Goal: Task Accomplishment & Management: Complete application form

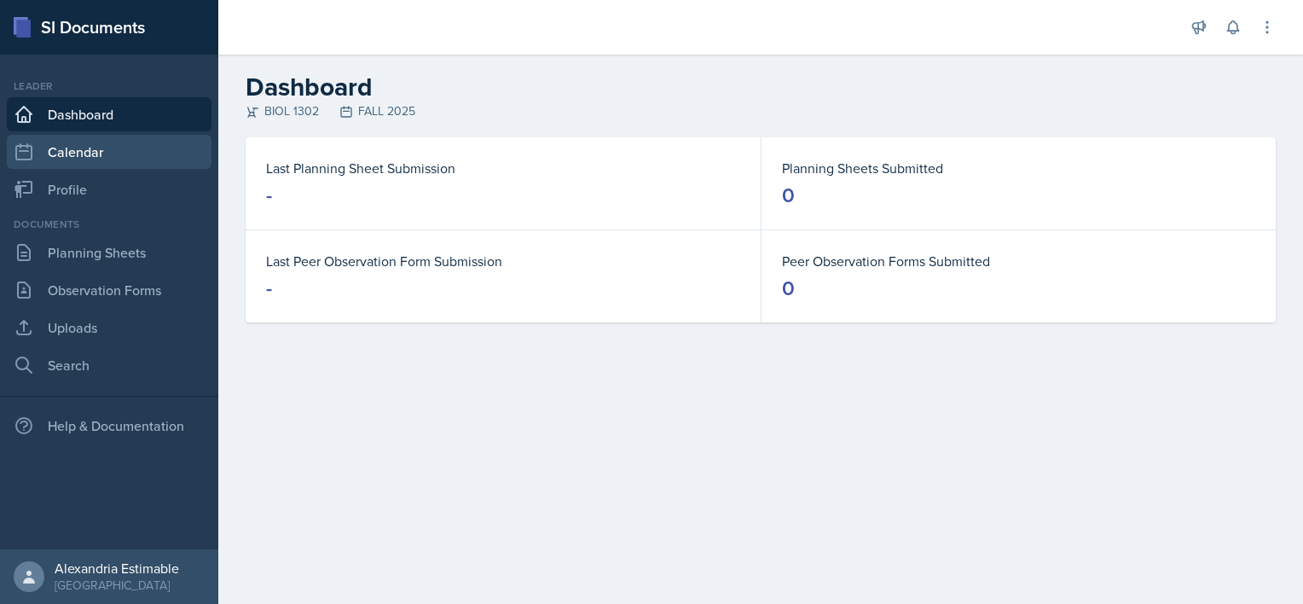
click at [96, 144] on link "Calendar" at bounding box center [109, 152] width 205 height 34
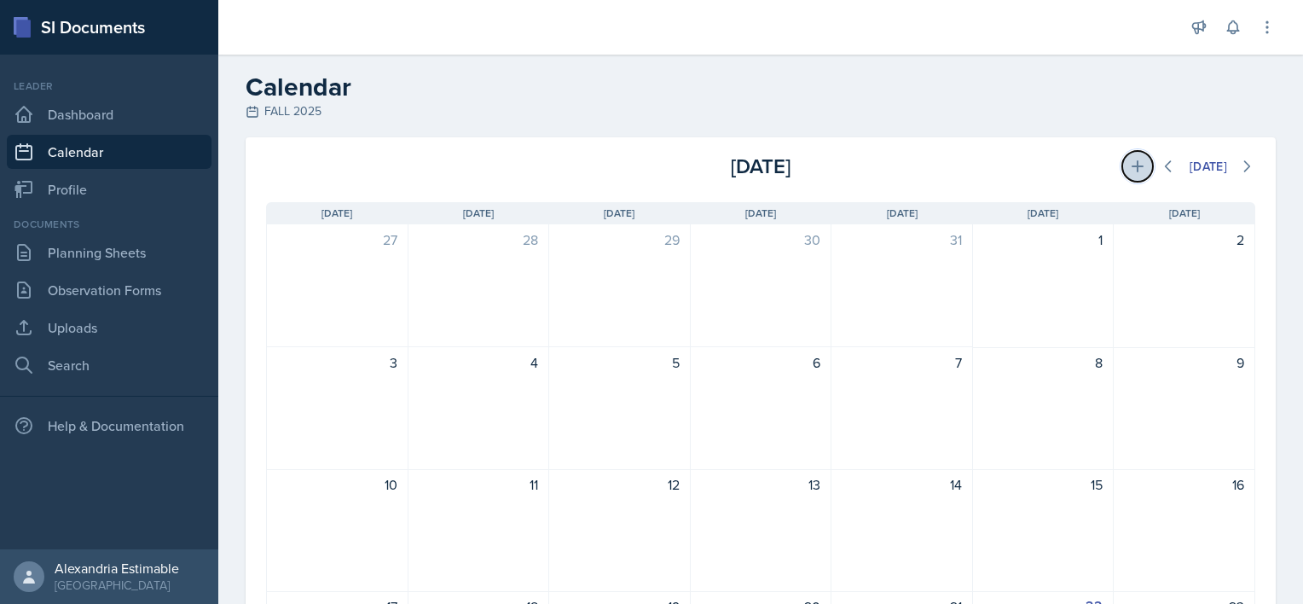
click at [1132, 161] on icon at bounding box center [1138, 166] width 12 height 12
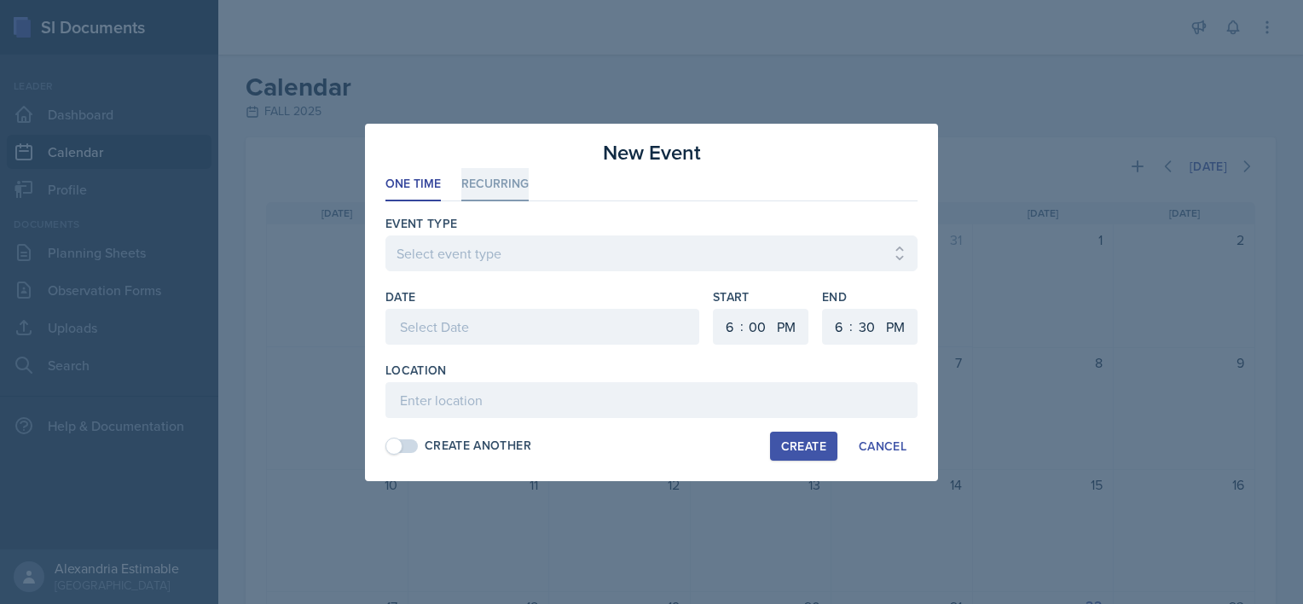
click at [508, 194] on li "Recurring" at bounding box center [494, 184] width 67 height 33
click at [455, 331] on button "Mo" at bounding box center [448, 327] width 44 height 34
click at [531, 328] on button "We" at bounding box center [530, 327] width 44 height 34
click at [737, 329] on select "1 2 3 4 5 6 7 8 9 10 11 12" at bounding box center [727, 327] width 27 height 36
select select "10"
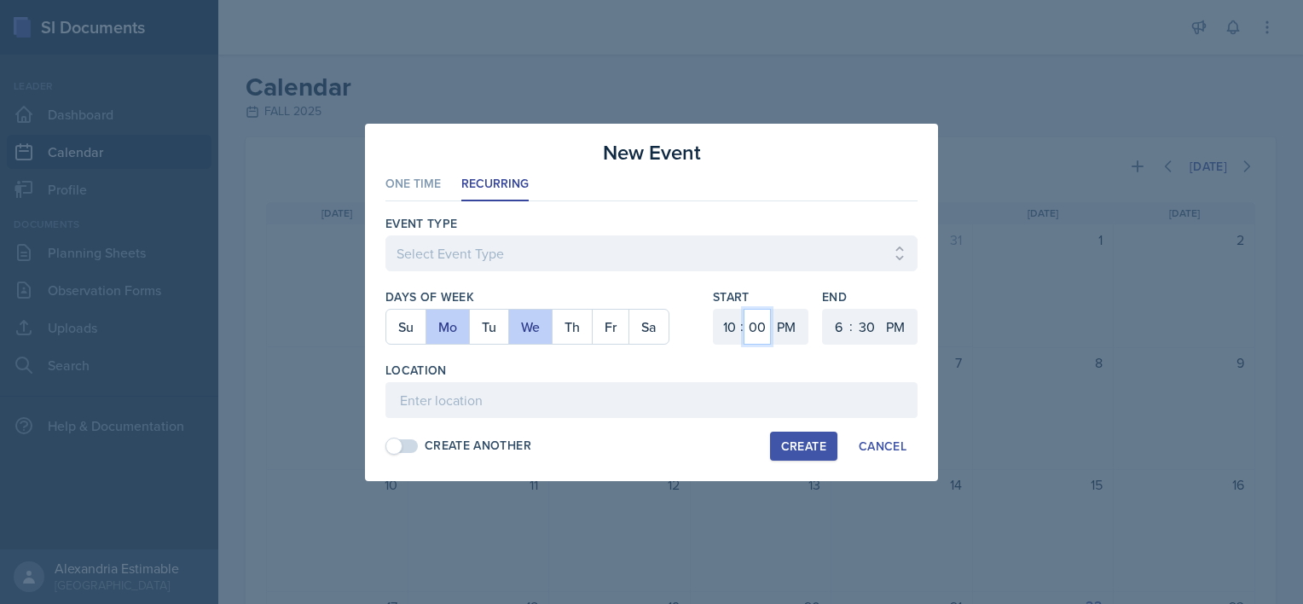
click at [753, 331] on select "00 05 10 15 20 25 30 35 40 45 50 55" at bounding box center [757, 327] width 27 height 36
select select "15"
click at [785, 331] on select "AM PM" at bounding box center [788, 327] width 34 height 36
select select "AM"
click at [771, 309] on select "AM PM" at bounding box center [788, 327] width 34 height 36
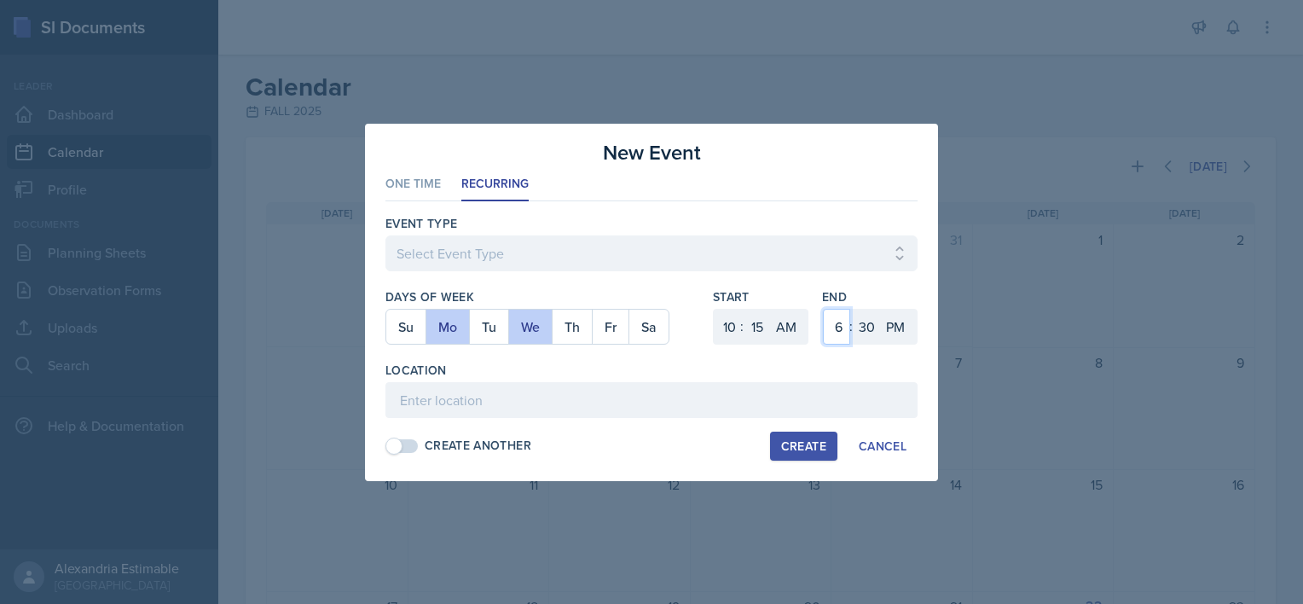
click at [837, 328] on select "1 2 3 4 5 6 7 8 9 10 11 12" at bounding box center [836, 327] width 27 height 36
select select "11"
click at [856, 334] on select "00 05 10 15 20 25 30 35 40 45 50 55" at bounding box center [866, 327] width 27 height 36
select select "15"
click at [897, 328] on select "AM PM" at bounding box center [897, 327] width 34 height 36
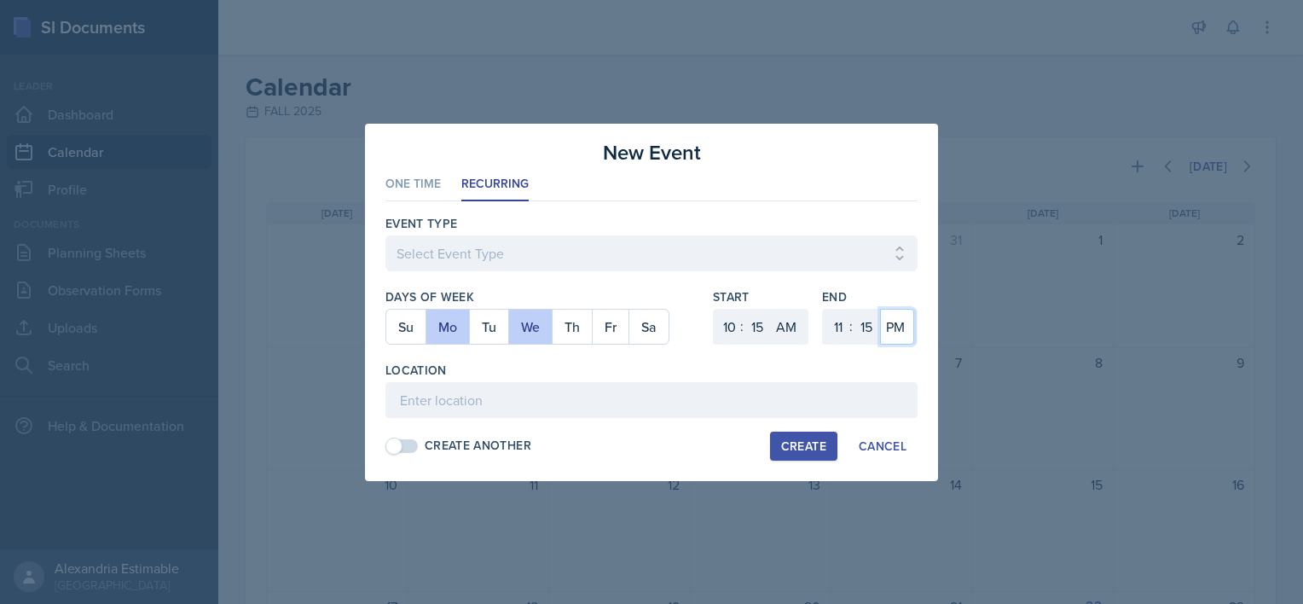
select select "AM"
click at [880, 309] on select "AM PM" at bounding box center [897, 327] width 34 height 36
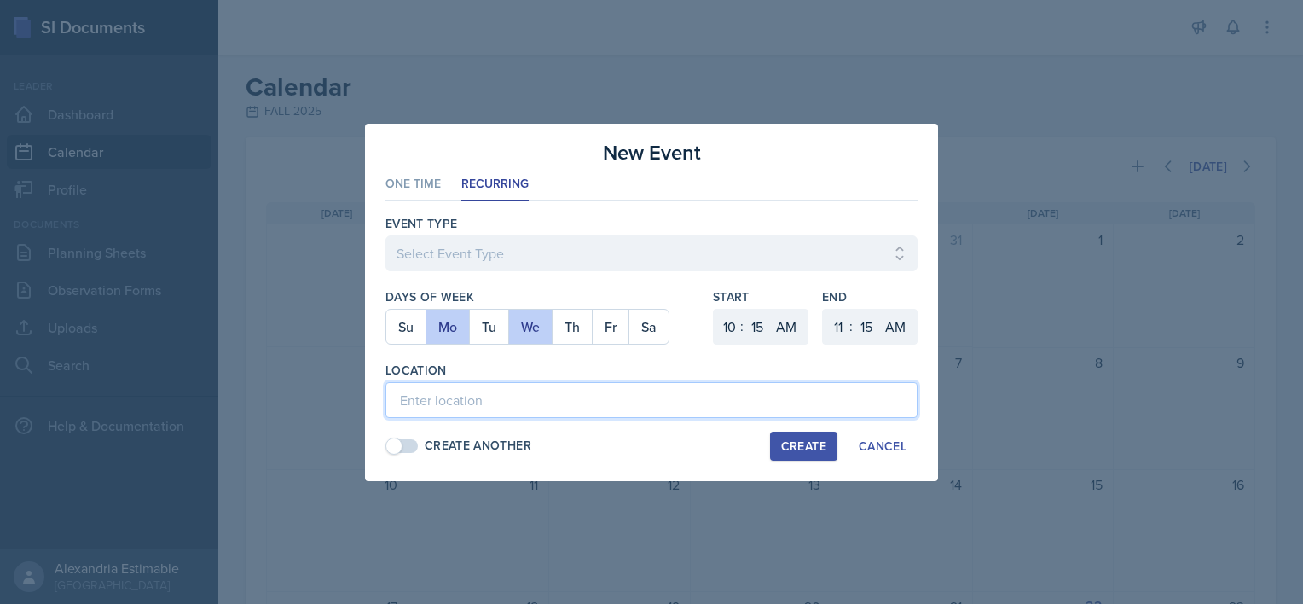
click at [610, 391] on input at bounding box center [652, 400] width 532 height 36
type input "Zoom until location is secure"
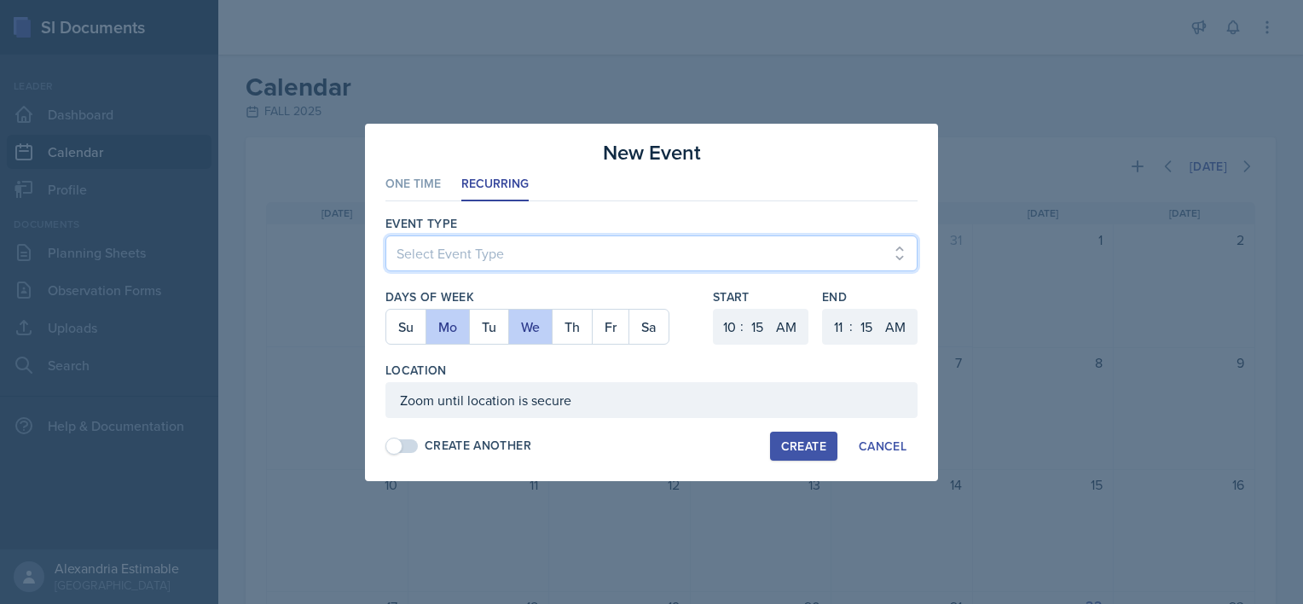
click at [453, 258] on select "Select Event Type" at bounding box center [652, 253] width 532 height 36
click at [473, 253] on select "Select Event Type" at bounding box center [652, 253] width 532 height 36
click at [521, 252] on select "Select Event Type" at bounding box center [652, 253] width 532 height 36
click at [902, 258] on select "Select Event Type" at bounding box center [652, 253] width 532 height 36
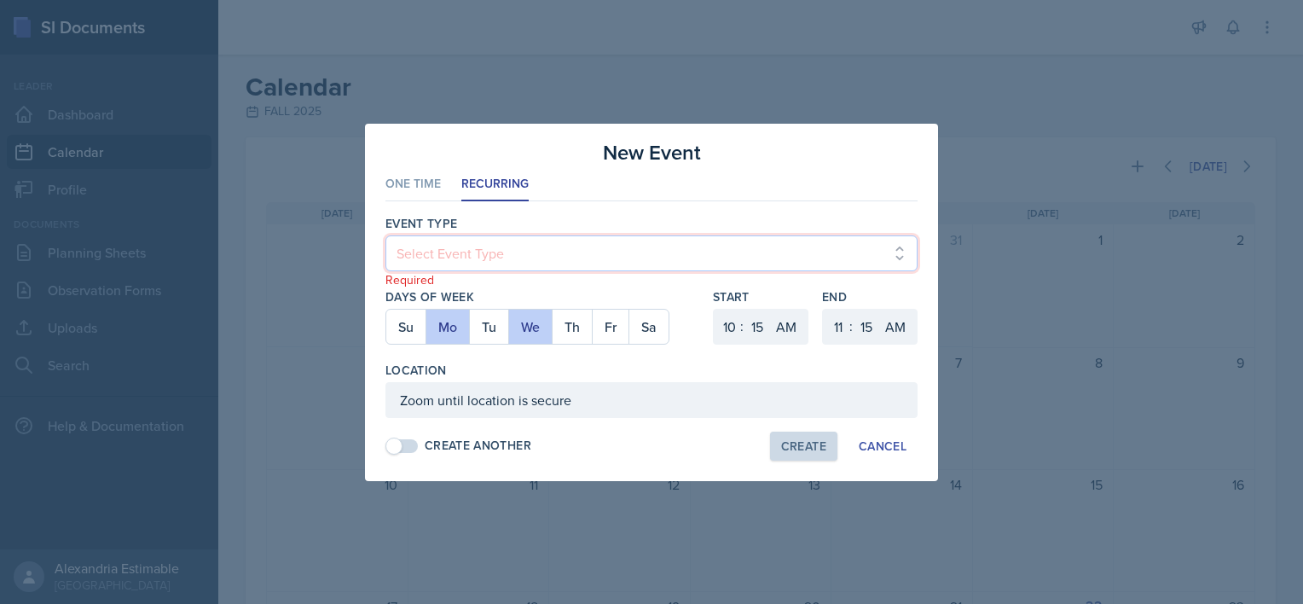
click at [903, 244] on select "Select Event Type" at bounding box center [652, 253] width 532 height 36
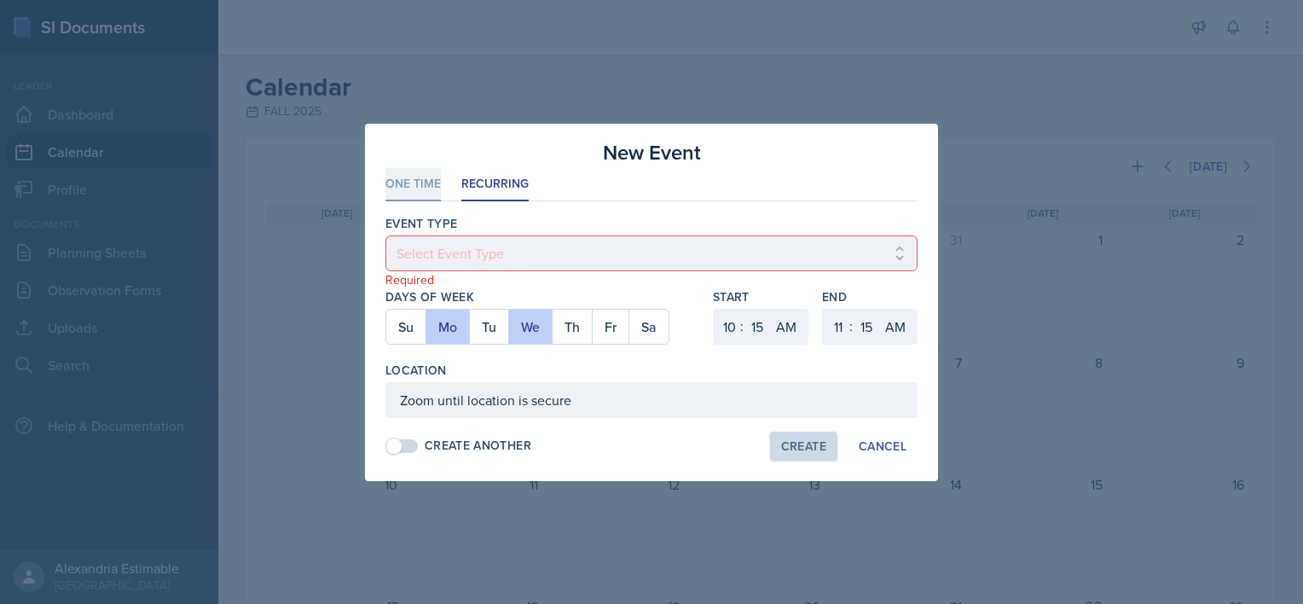
click at [414, 183] on li "One Time" at bounding box center [413, 184] width 55 height 33
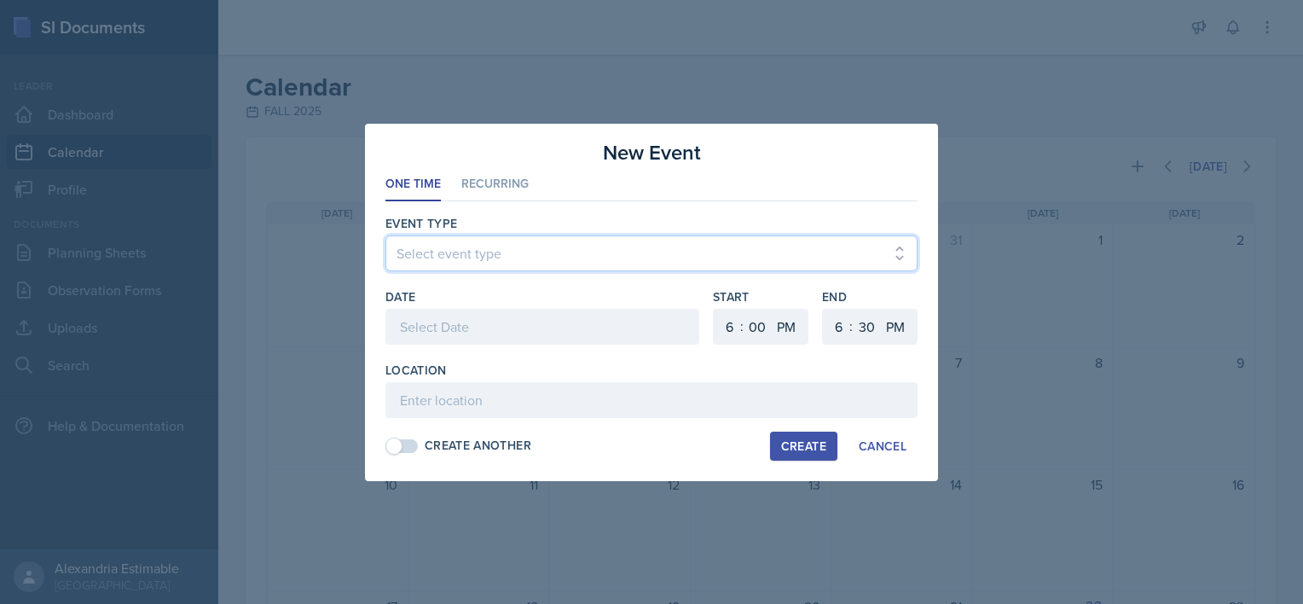
click at [467, 247] on select "Select event type" at bounding box center [652, 253] width 532 height 36
click at [886, 450] on div "Cancel" at bounding box center [883, 446] width 48 height 14
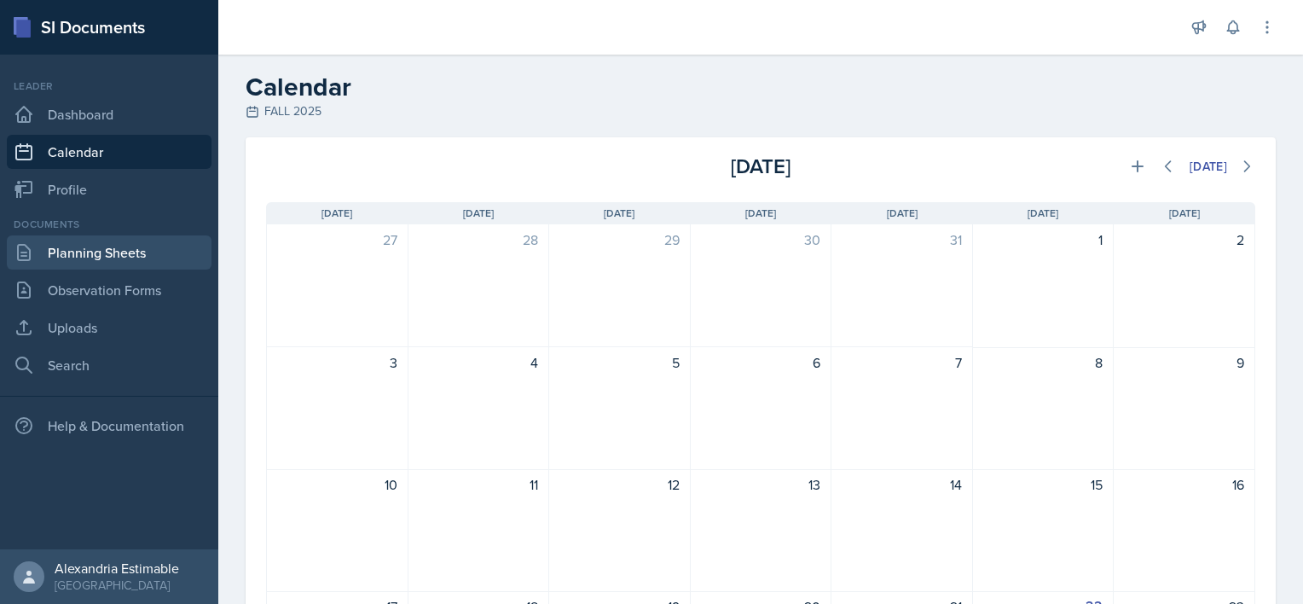
click at [108, 249] on link "Planning Sheets" at bounding box center [109, 252] width 205 height 34
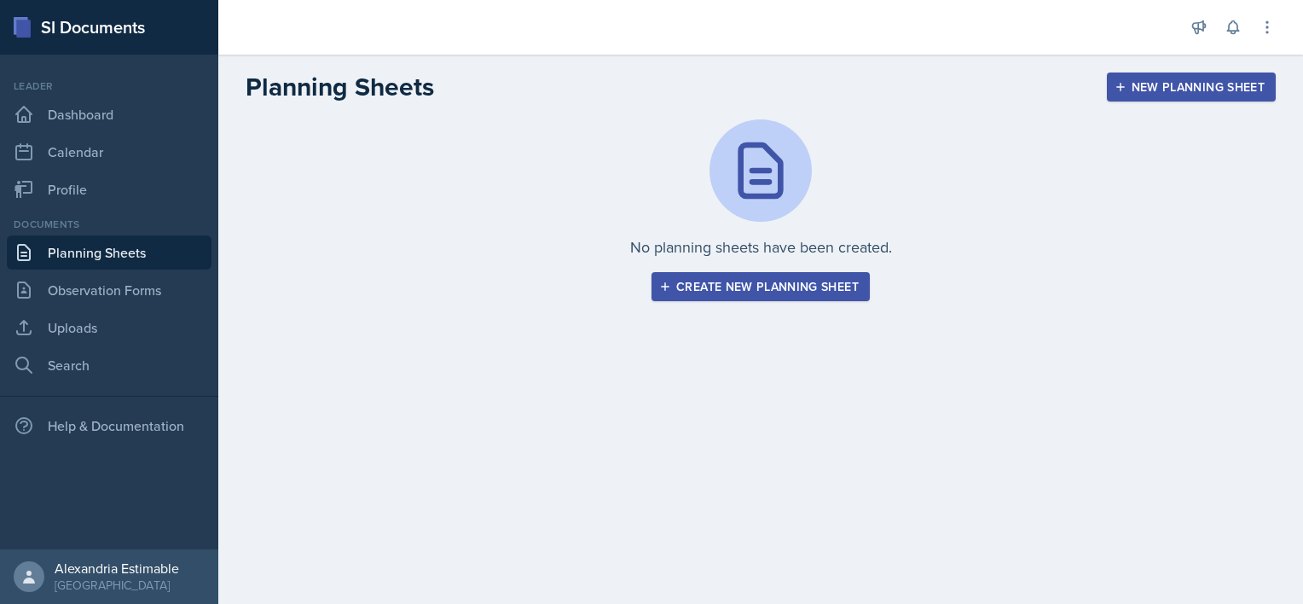
click at [757, 291] on div "Create new planning sheet" at bounding box center [761, 287] width 196 height 14
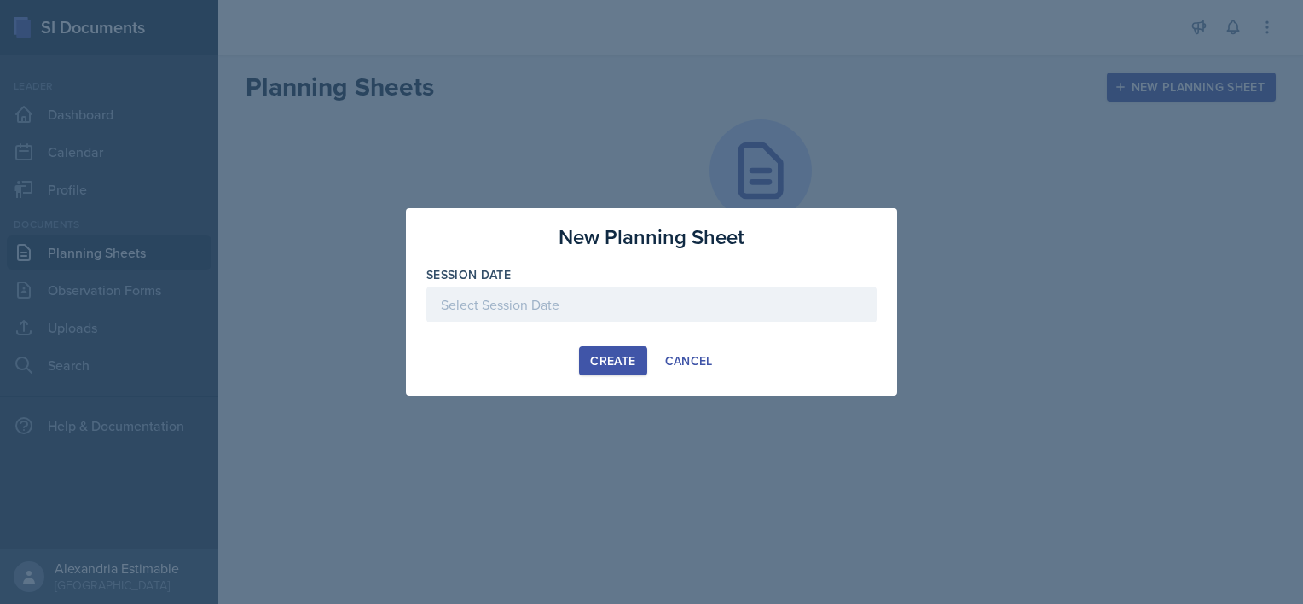
click at [757, 291] on div at bounding box center [651, 305] width 450 height 36
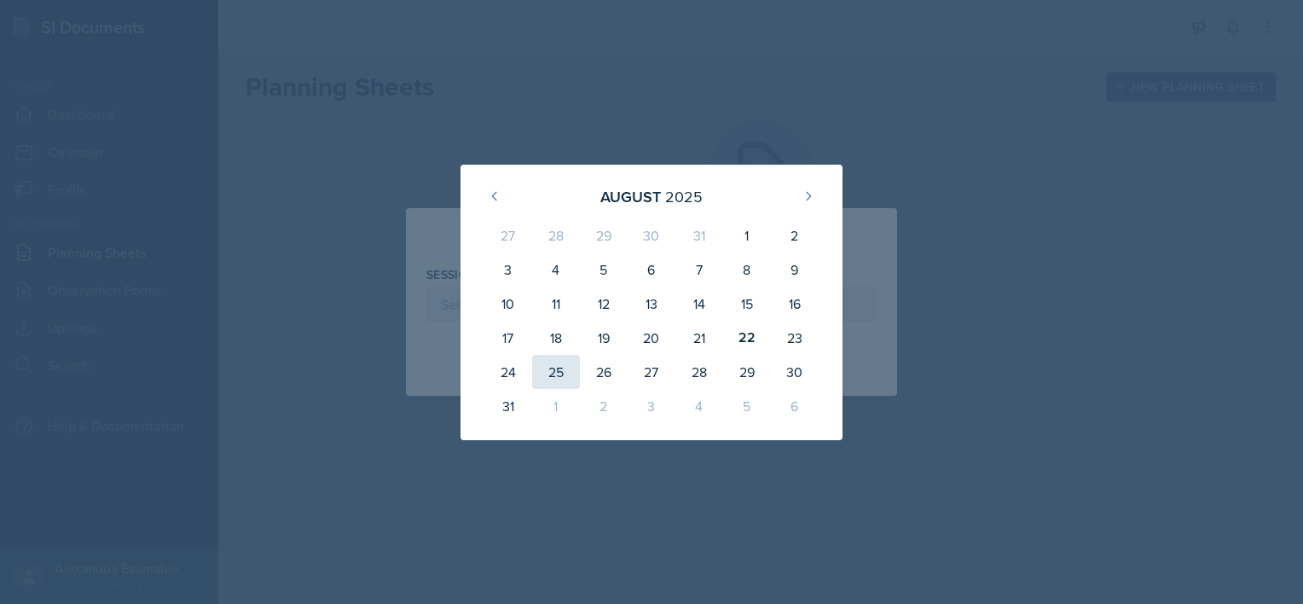
click at [553, 382] on div "25" at bounding box center [556, 372] width 48 height 34
type input "[DATE]"
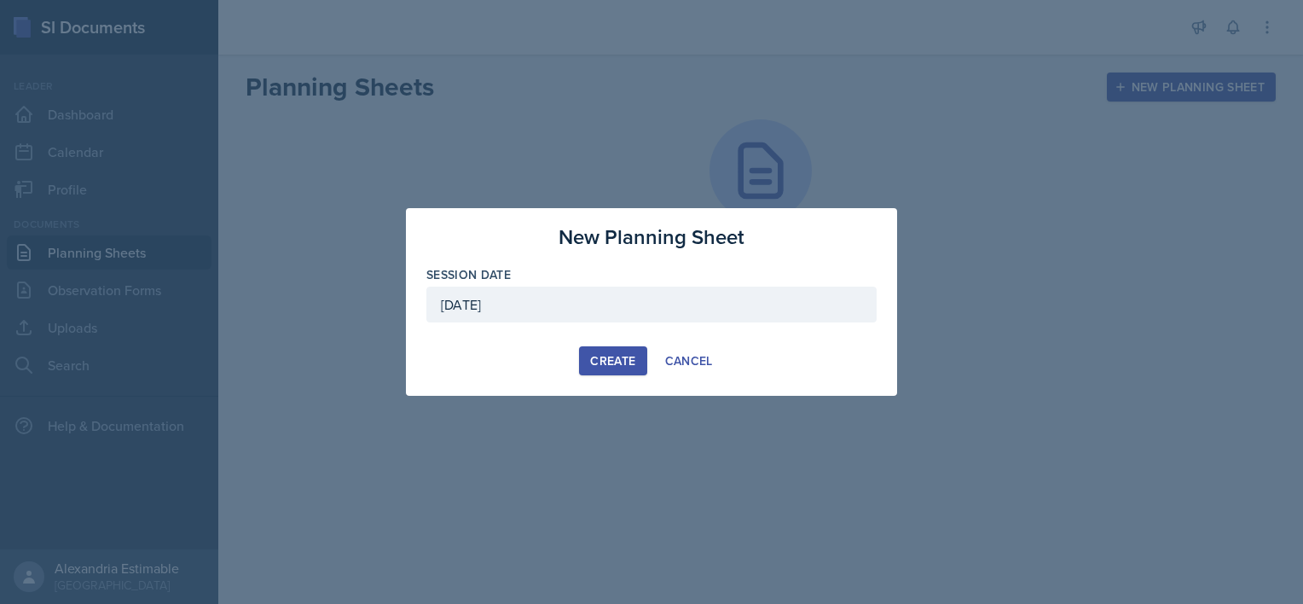
click at [607, 363] on div "Create" at bounding box center [612, 361] width 45 height 14
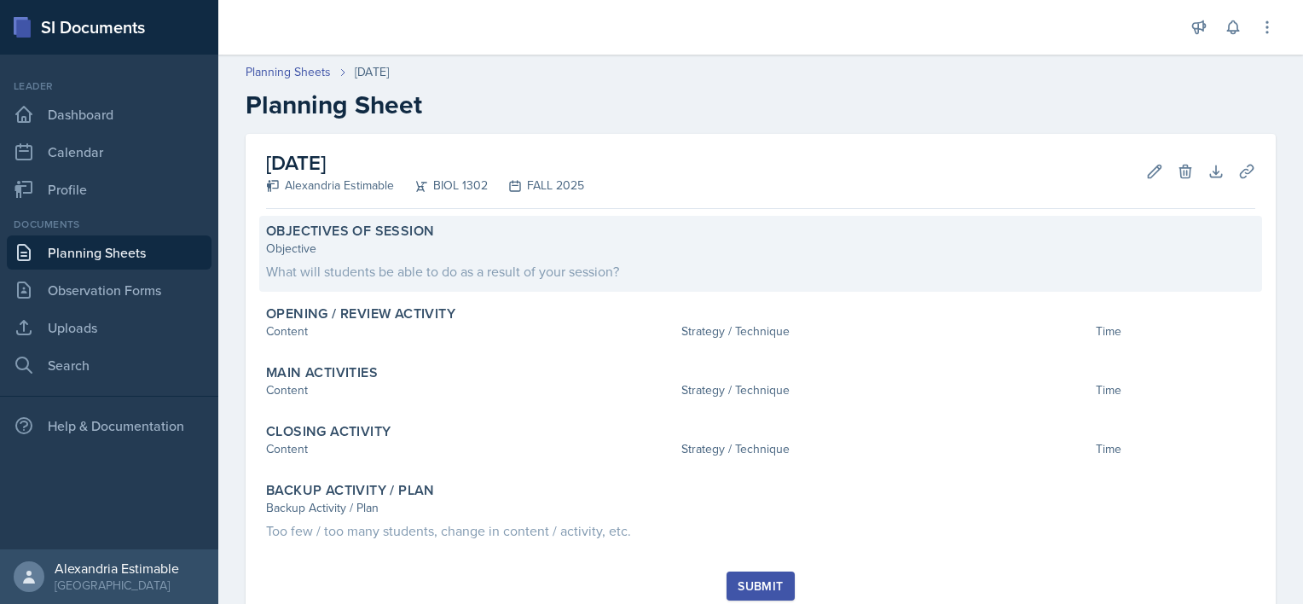
click at [310, 275] on div "What will students be able to do as a result of your session?" at bounding box center [760, 271] width 989 height 20
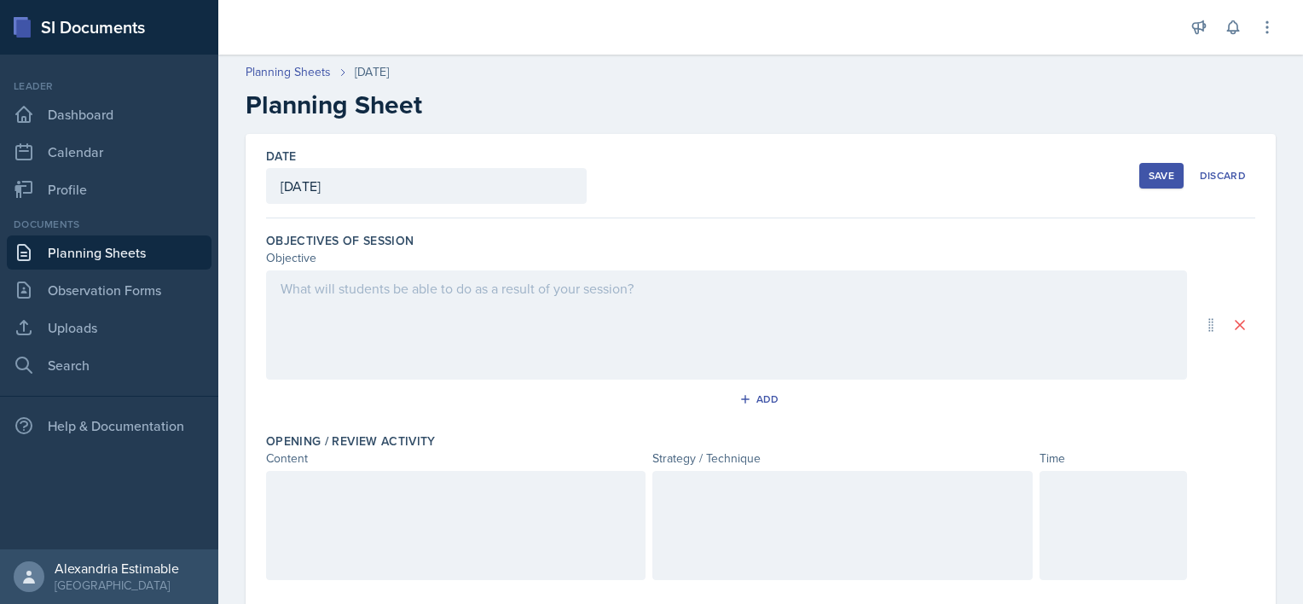
click at [327, 320] on div at bounding box center [726, 324] width 921 height 109
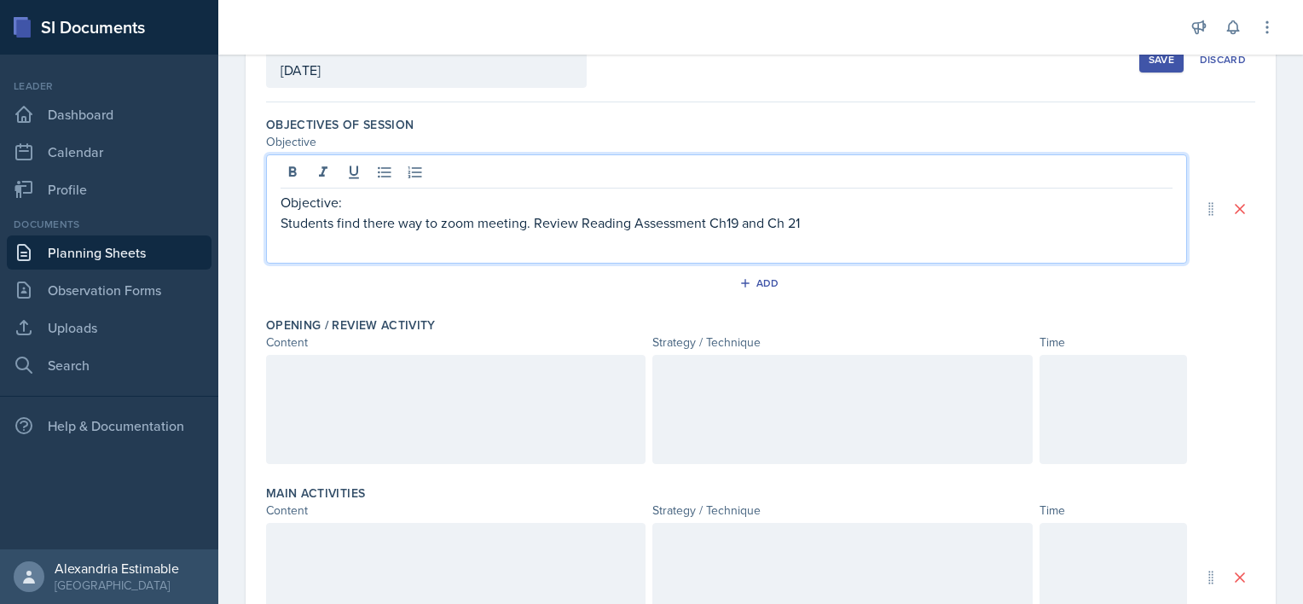
scroll to position [145, 0]
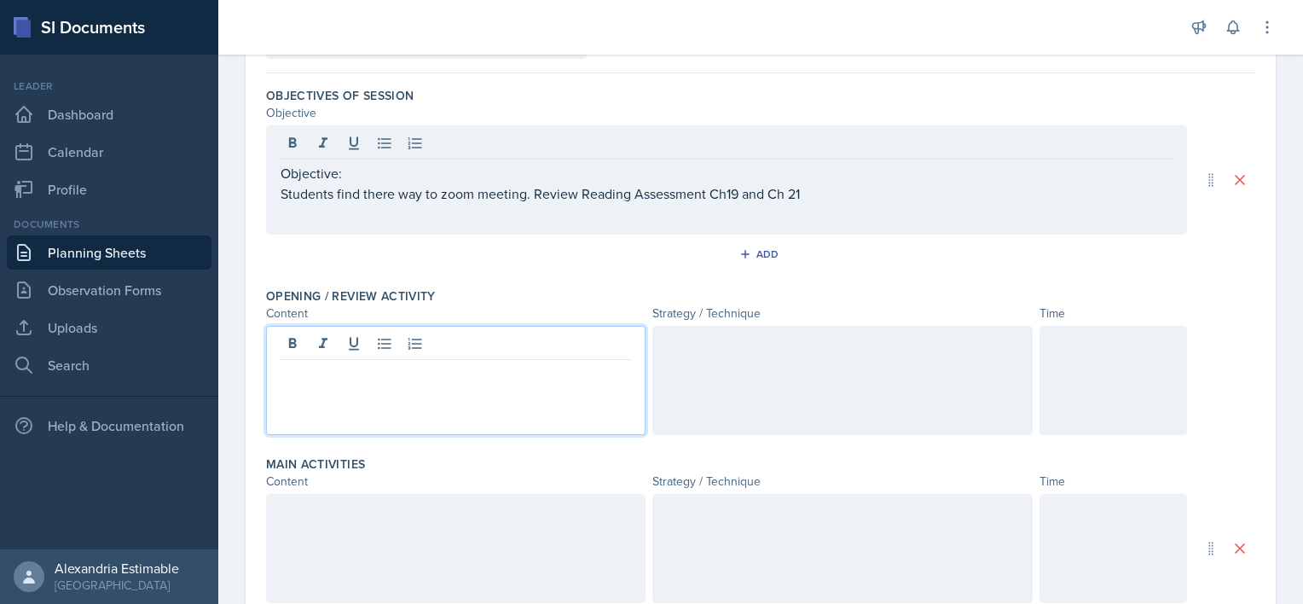
click at [329, 377] on p at bounding box center [456, 373] width 351 height 20
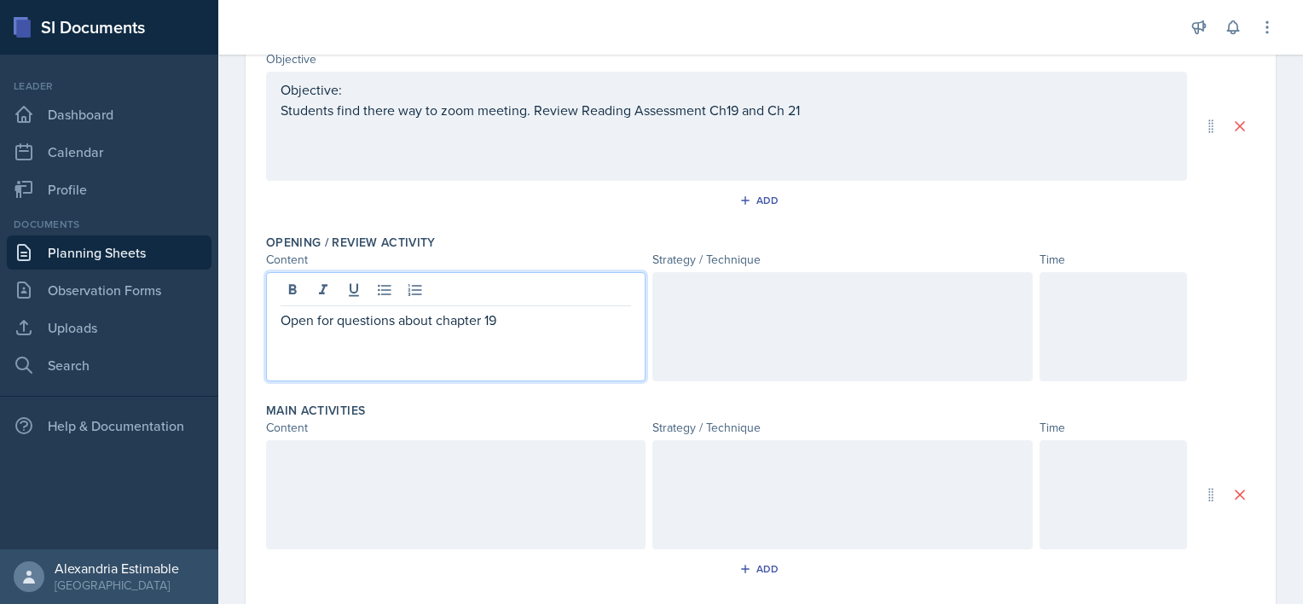
scroll to position [198, 0]
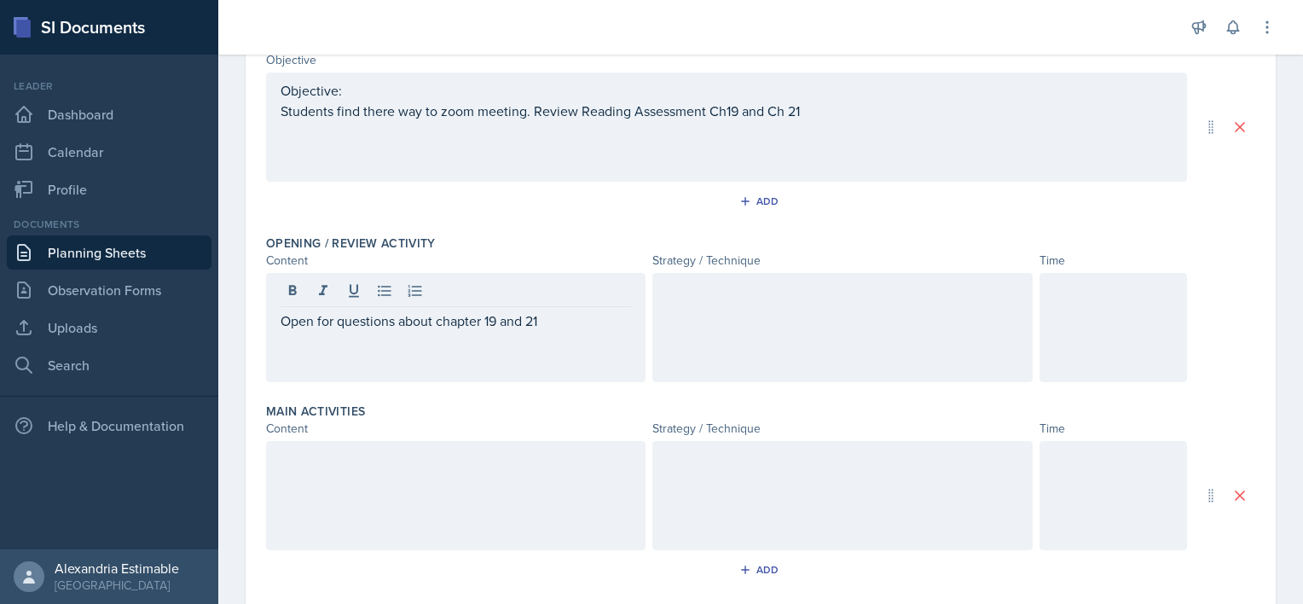
click at [664, 525] on div at bounding box center [843, 495] width 380 height 109
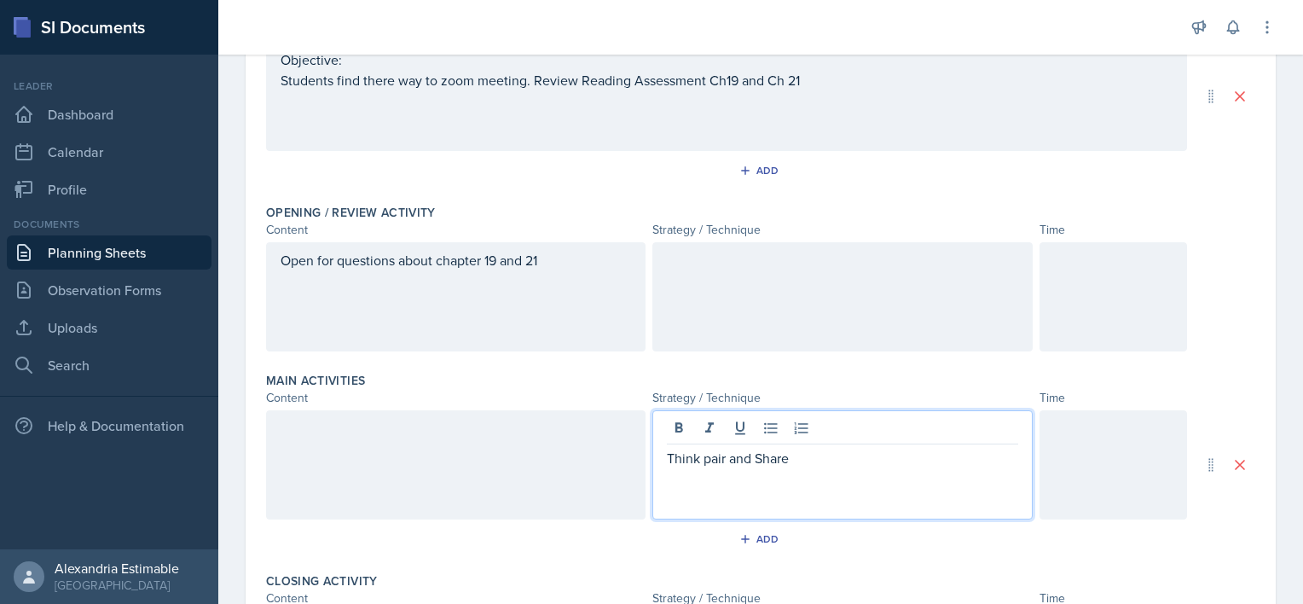
click at [676, 271] on div at bounding box center [843, 296] width 380 height 109
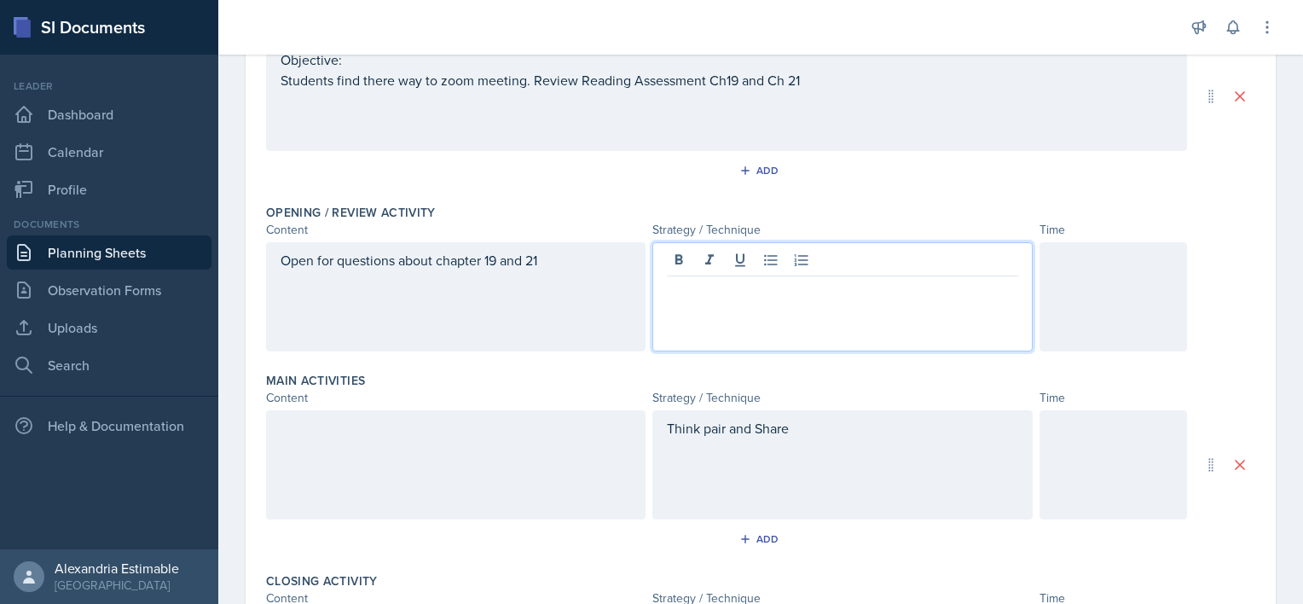
scroll to position [258, 0]
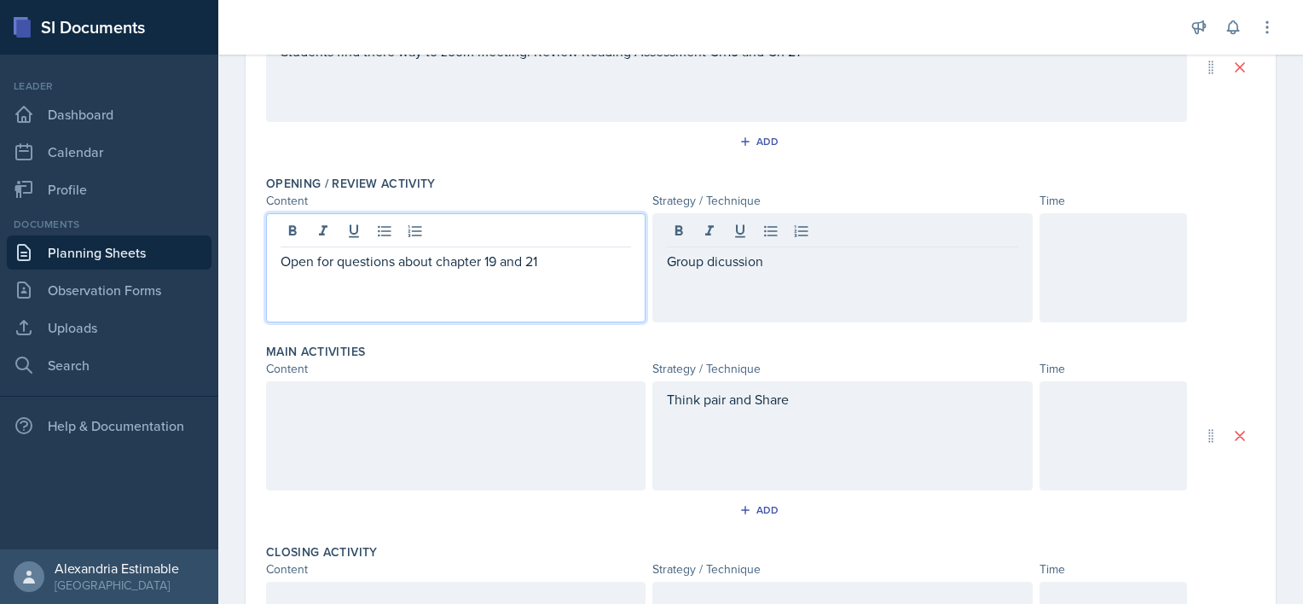
click at [583, 229] on div "Open for questions about chapter 19 and 21" at bounding box center [456, 267] width 380 height 109
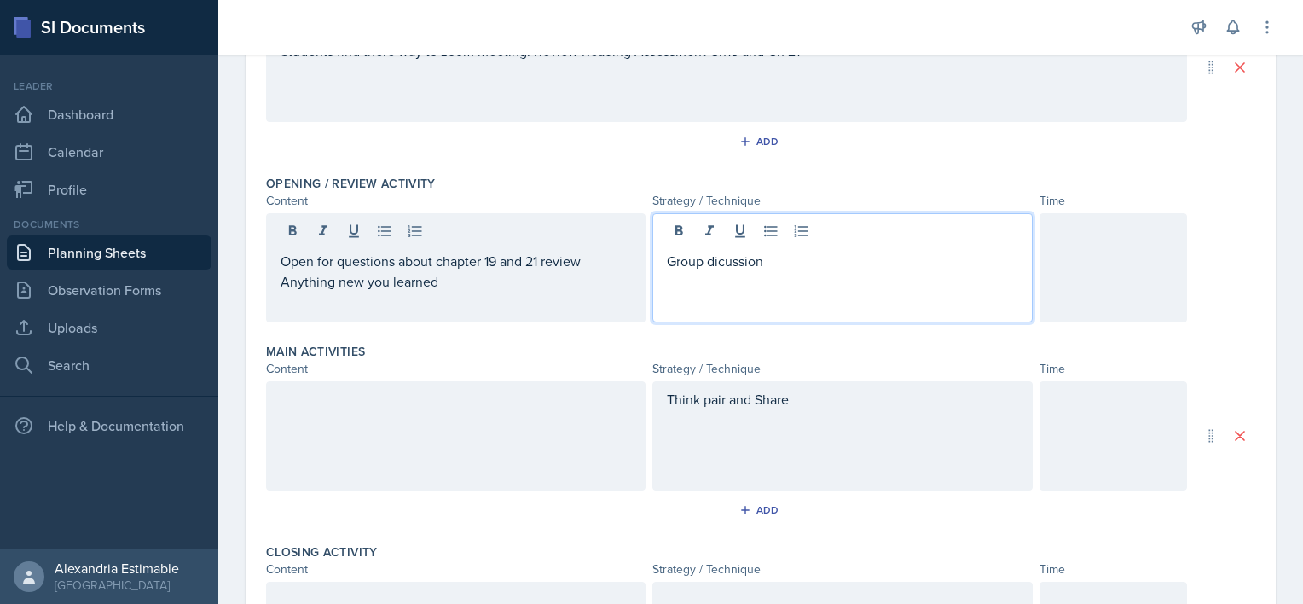
drag, startPoint x: 747, startPoint y: 234, endPoint x: 724, endPoint y: 264, distance: 37.7
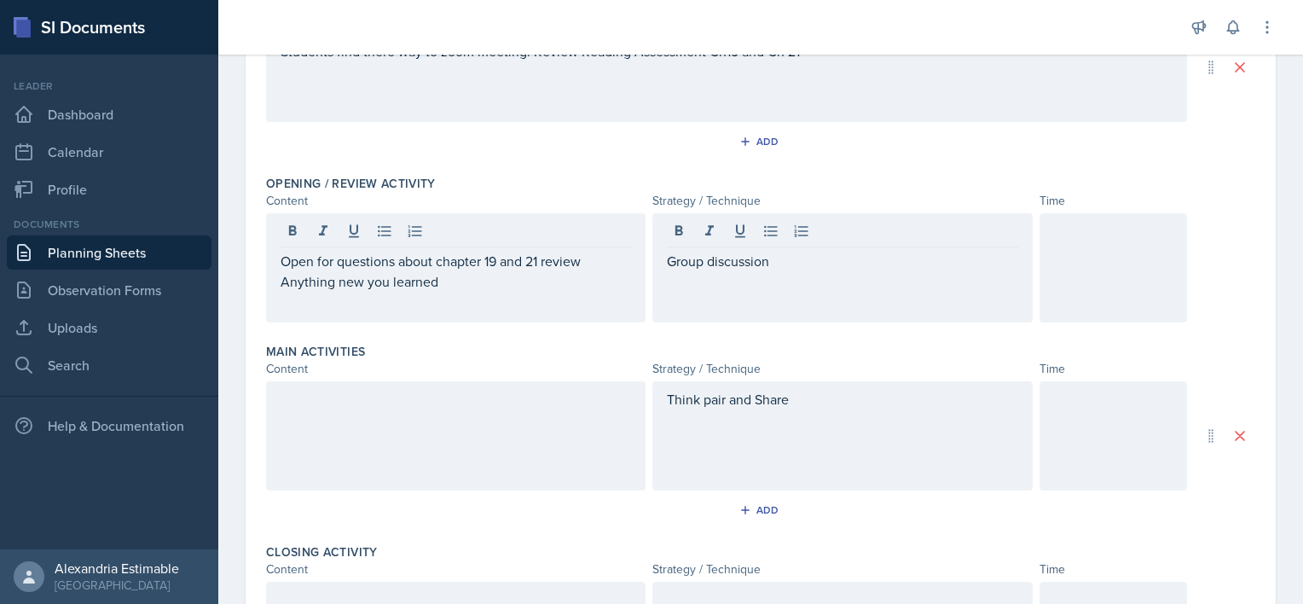
click at [1120, 242] on div at bounding box center [1114, 267] width 148 height 109
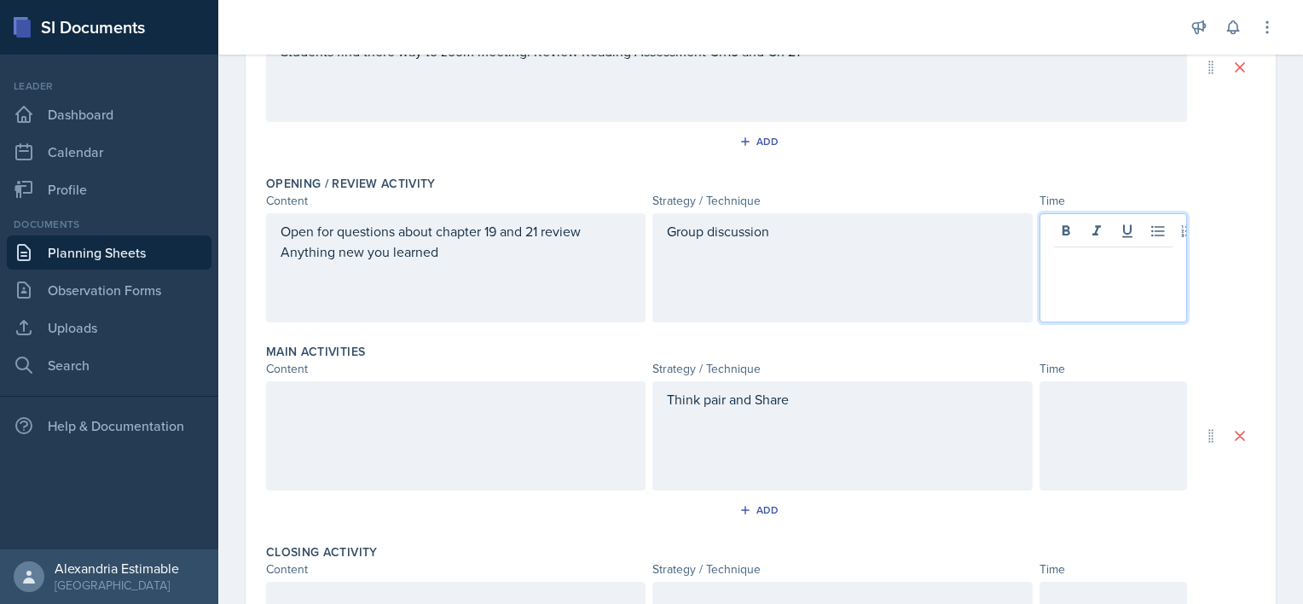
scroll to position [287, 0]
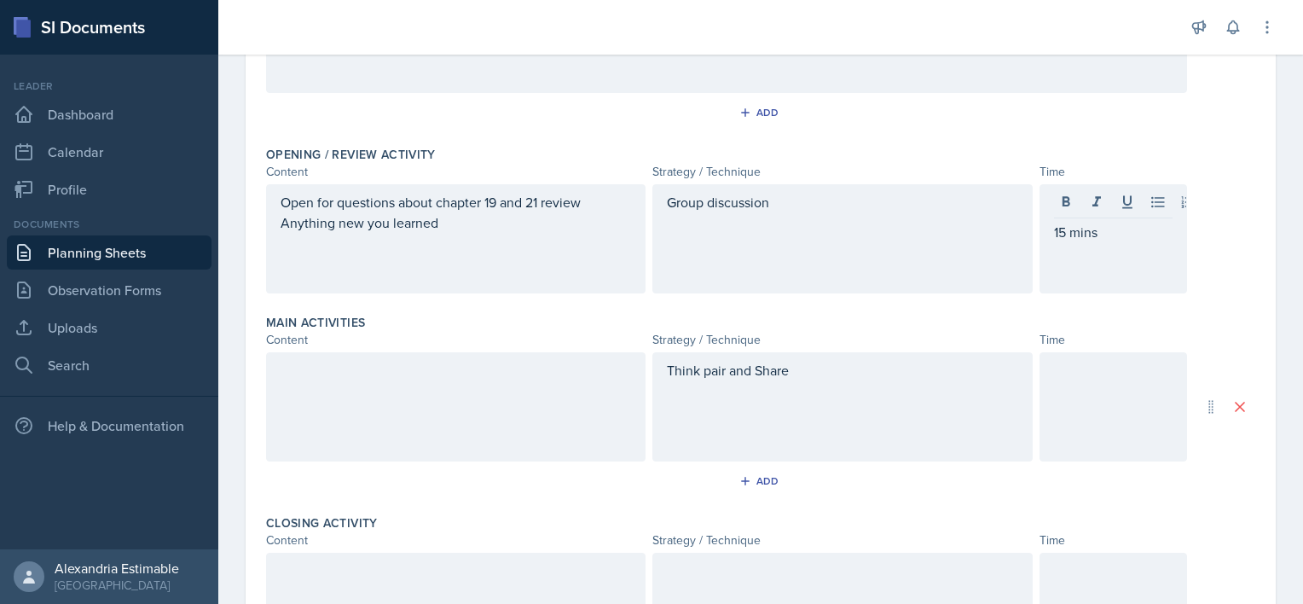
click at [511, 400] on div at bounding box center [456, 406] width 380 height 109
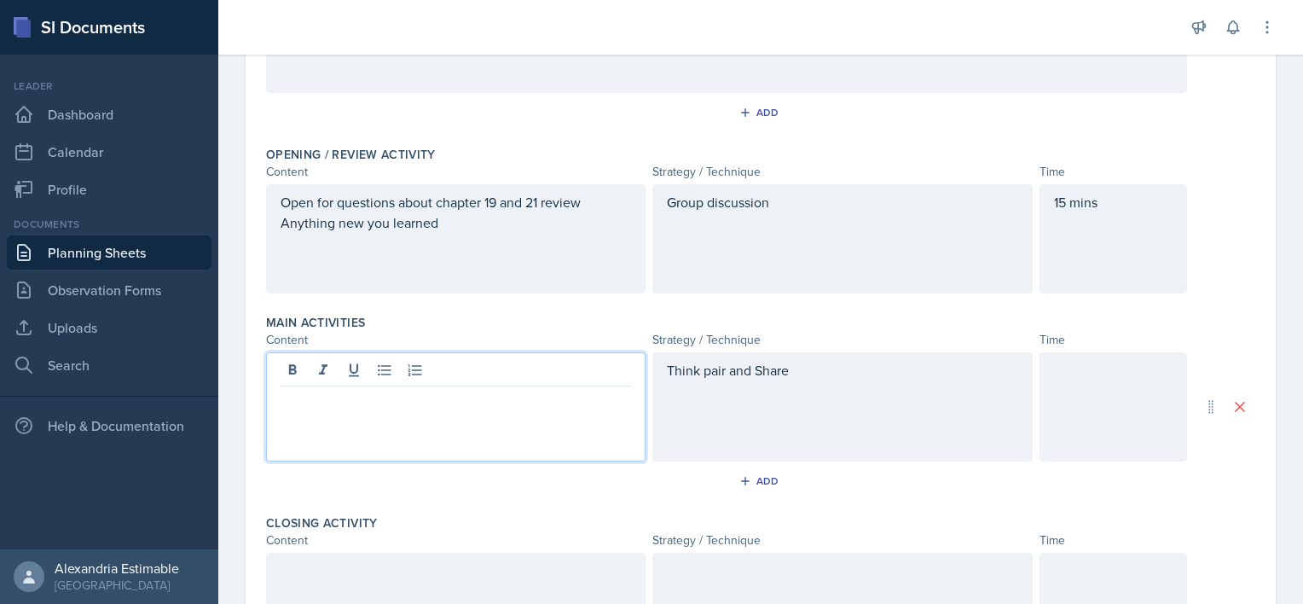
scroll to position [317, 0]
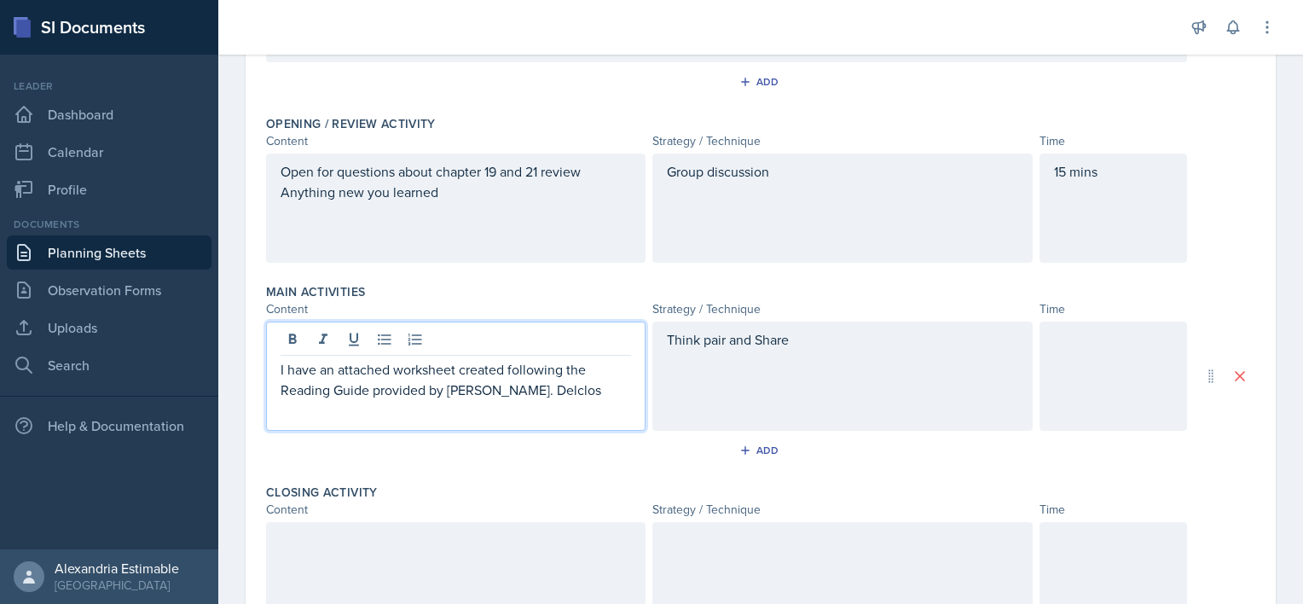
drag, startPoint x: 487, startPoint y: 386, endPoint x: 495, endPoint y: 392, distance: 9.7
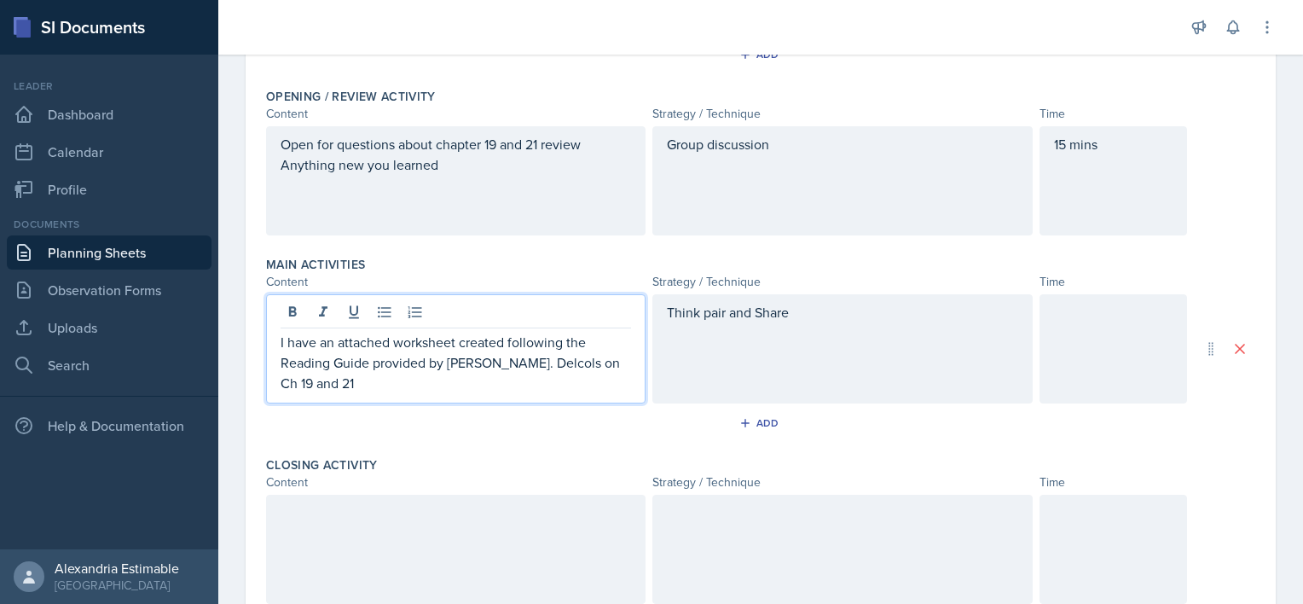
scroll to position [352, 0]
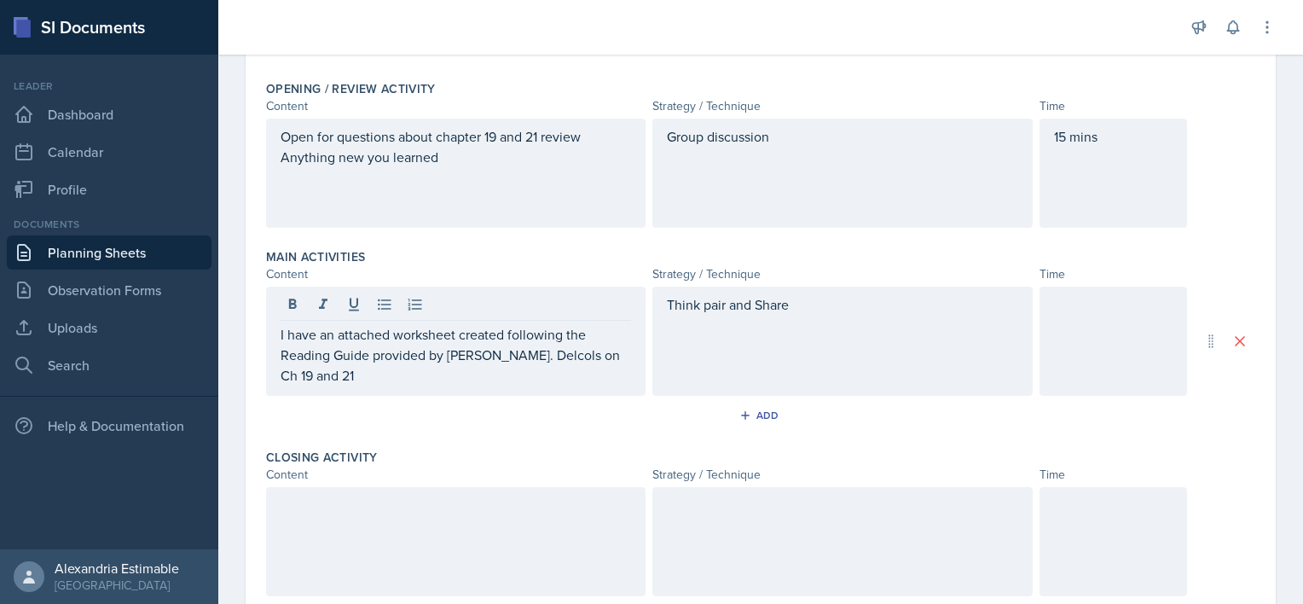
click at [798, 314] on div "Think pair and Share" at bounding box center [843, 341] width 380 height 109
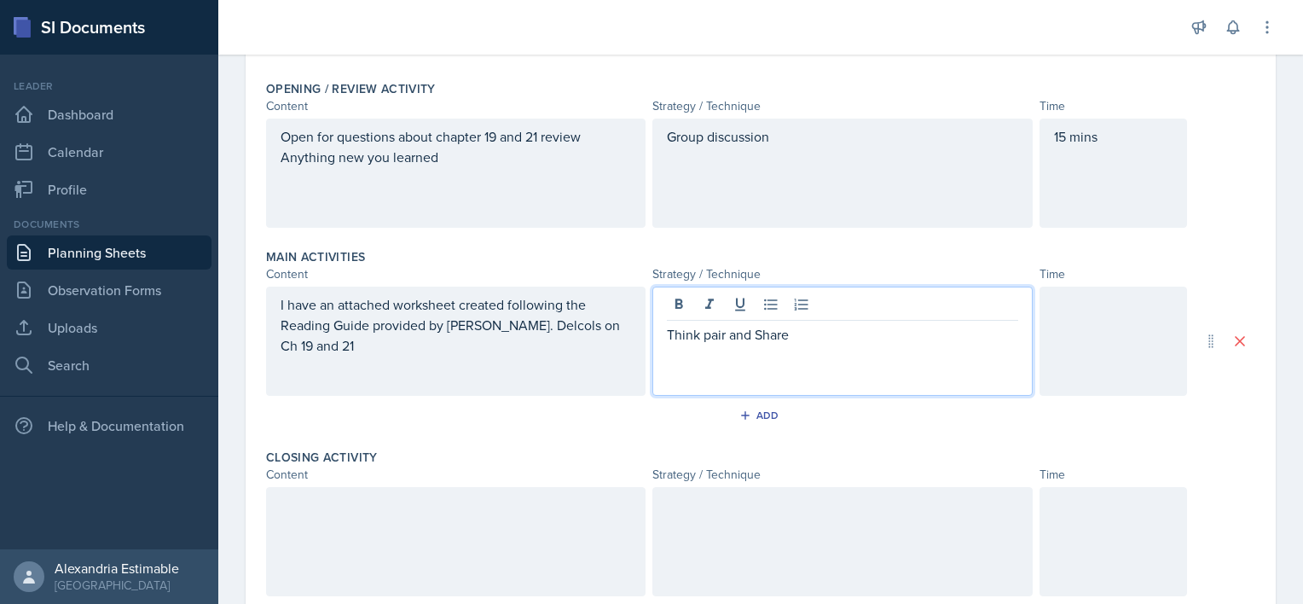
scroll to position [382, 0]
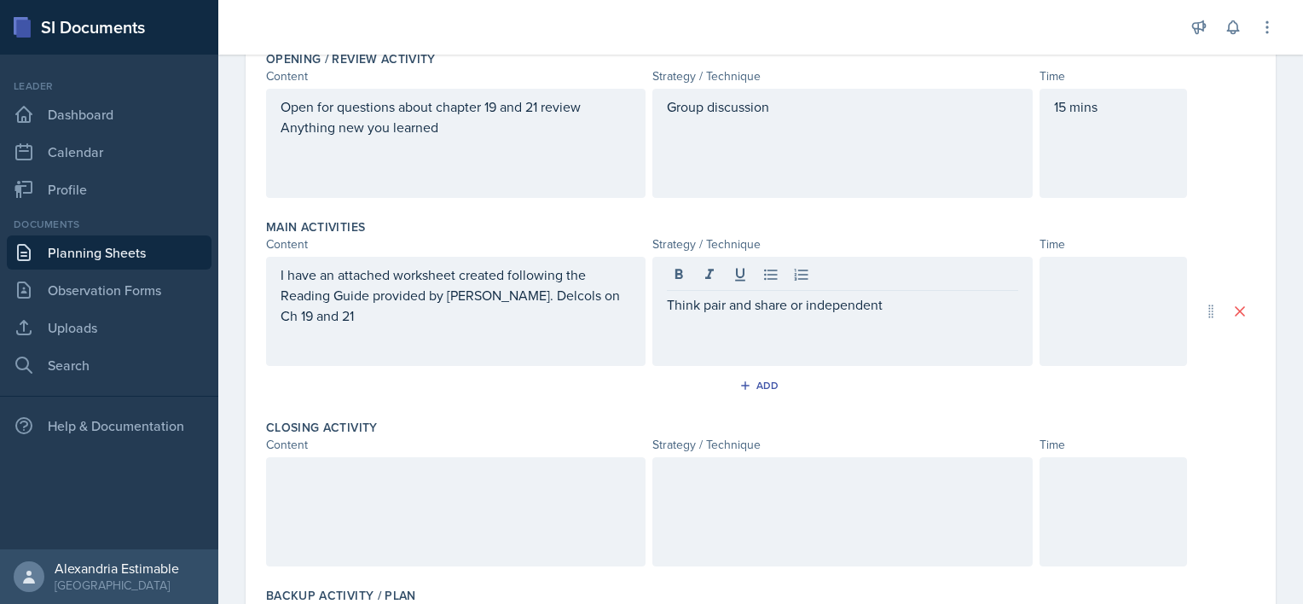
click at [921, 314] on div "Think pair and share or independent" at bounding box center [843, 311] width 380 height 109
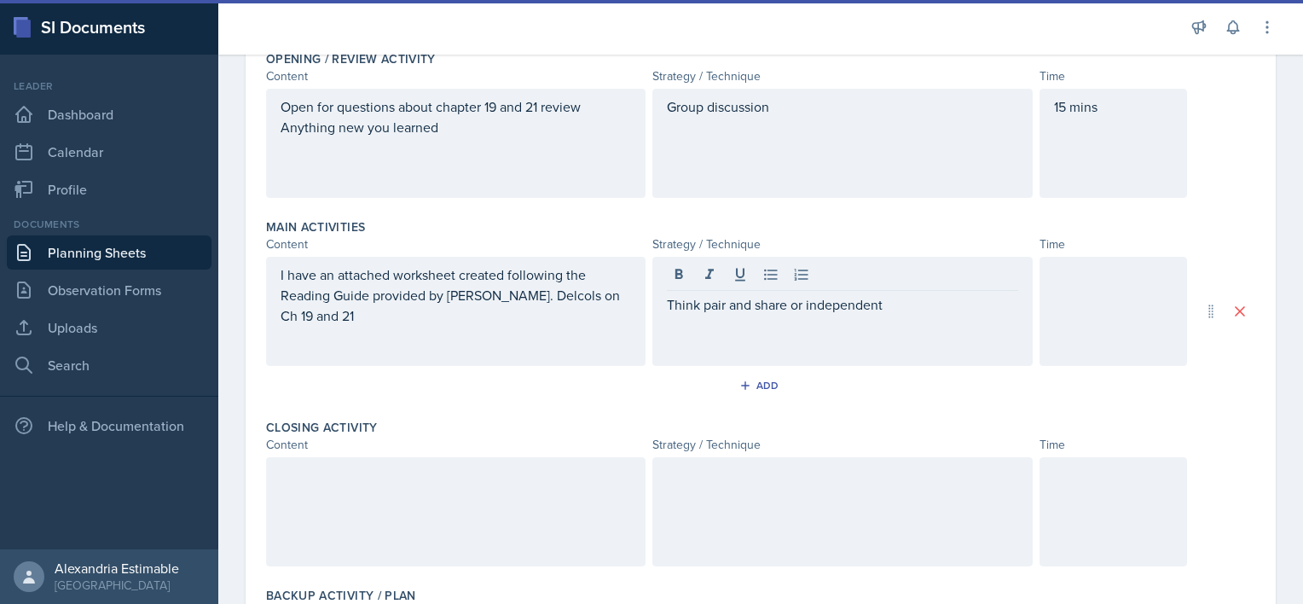
click at [921, 314] on div "Think pair and share or independent" at bounding box center [843, 311] width 380 height 109
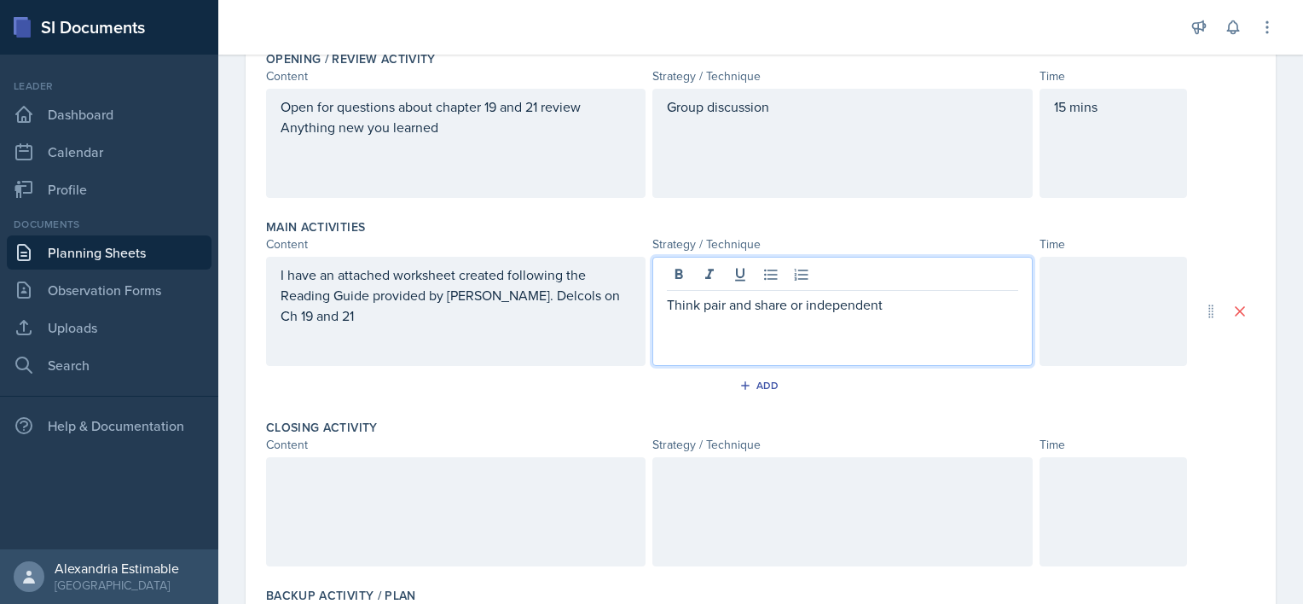
click at [898, 309] on p "Think pair and share or independent" at bounding box center [842, 304] width 351 height 20
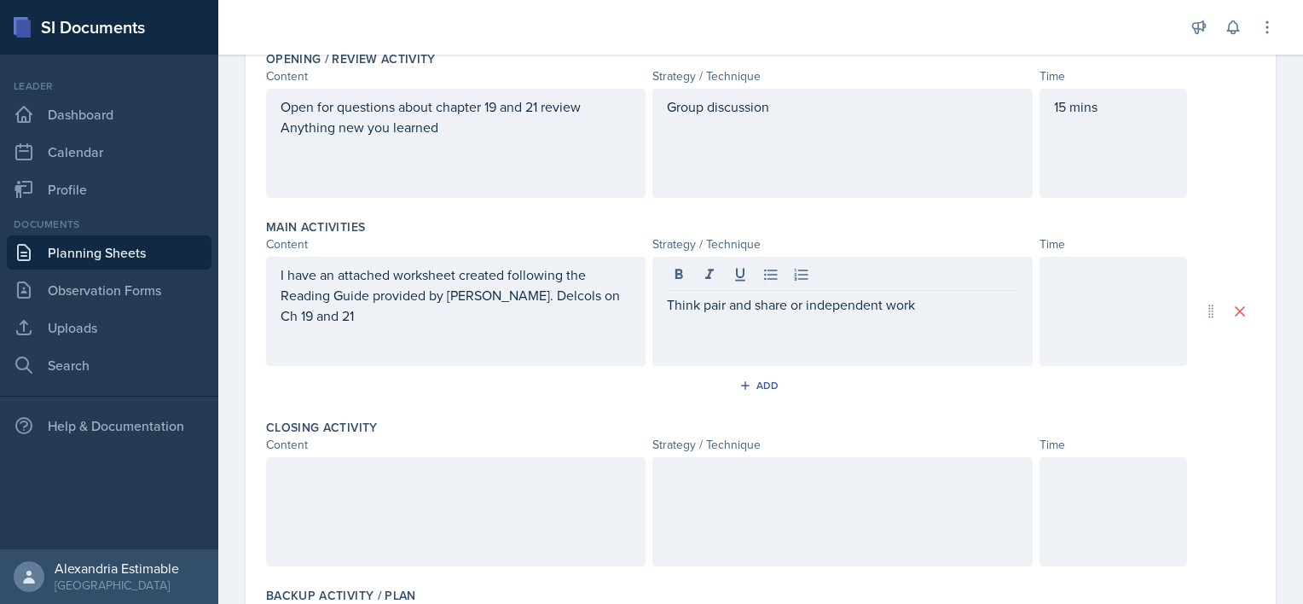
click at [1075, 313] on div at bounding box center [1114, 311] width 148 height 109
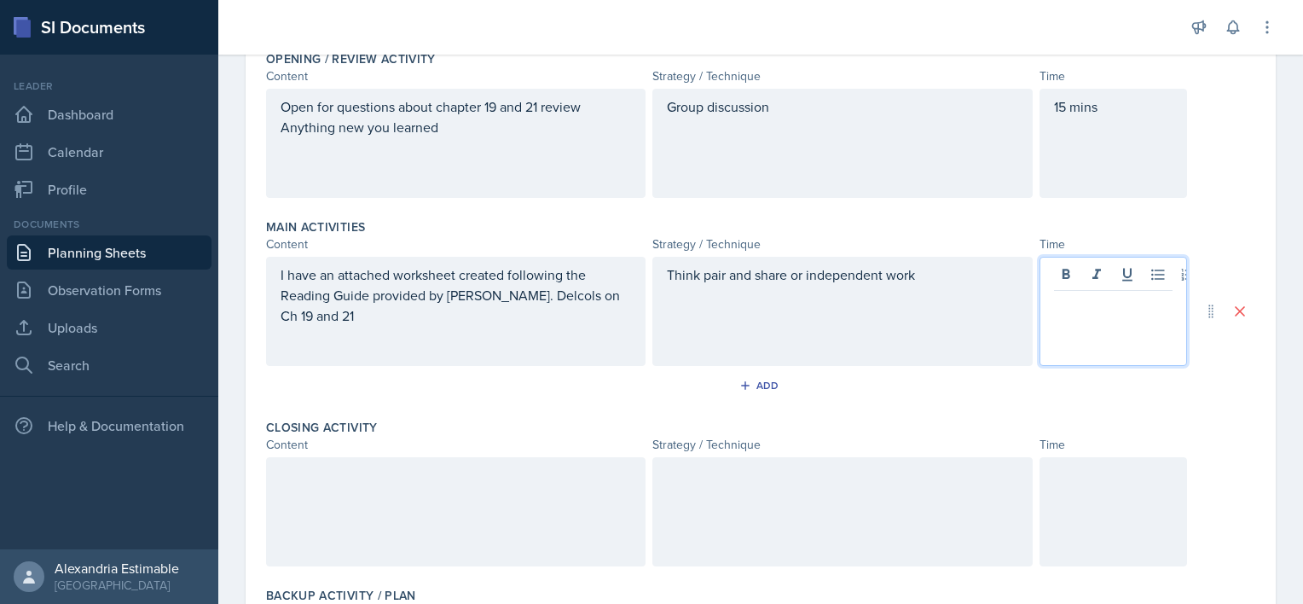
scroll to position [413, 0]
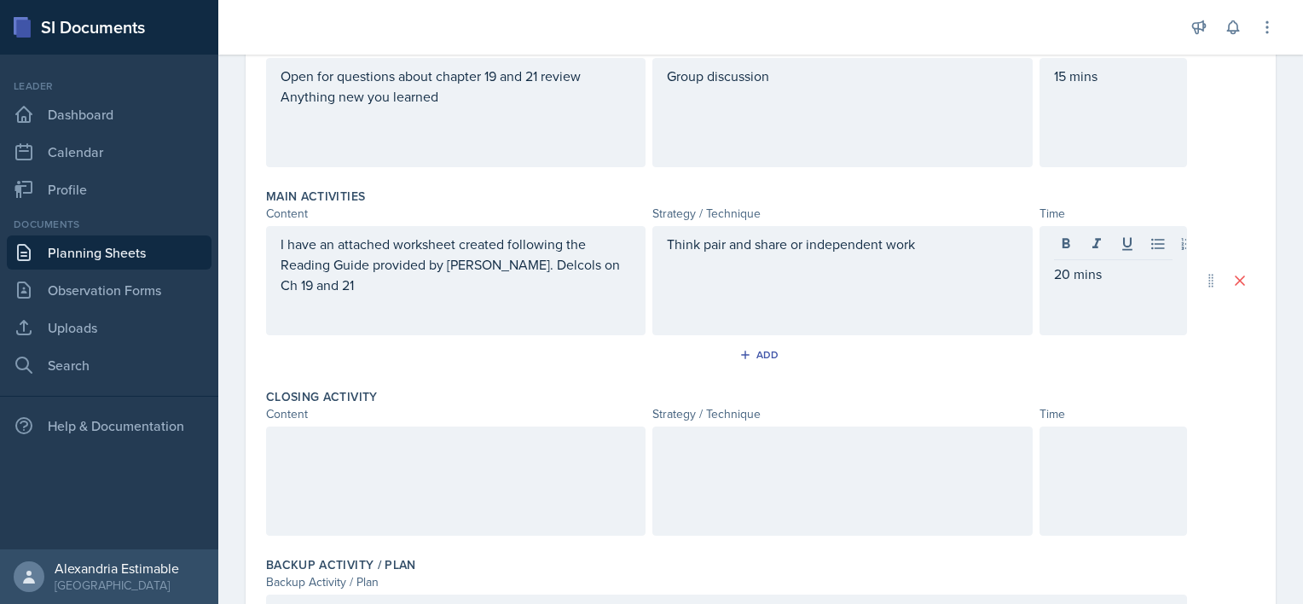
click at [445, 495] on div at bounding box center [456, 480] width 380 height 109
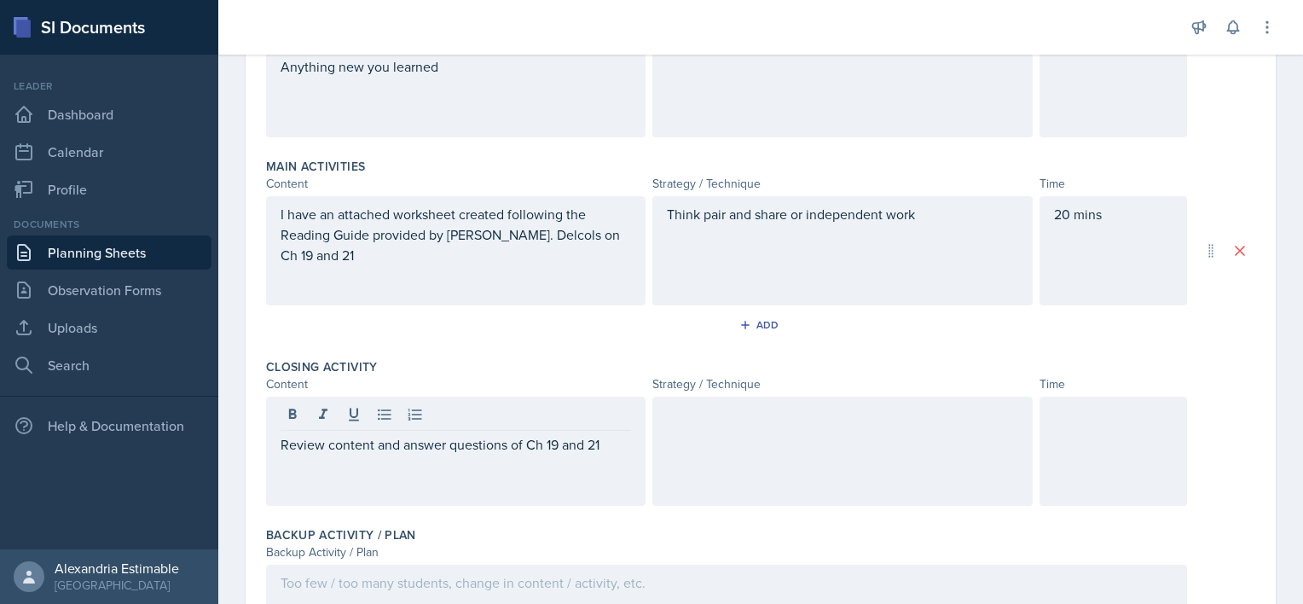
click at [697, 450] on div at bounding box center [843, 451] width 380 height 109
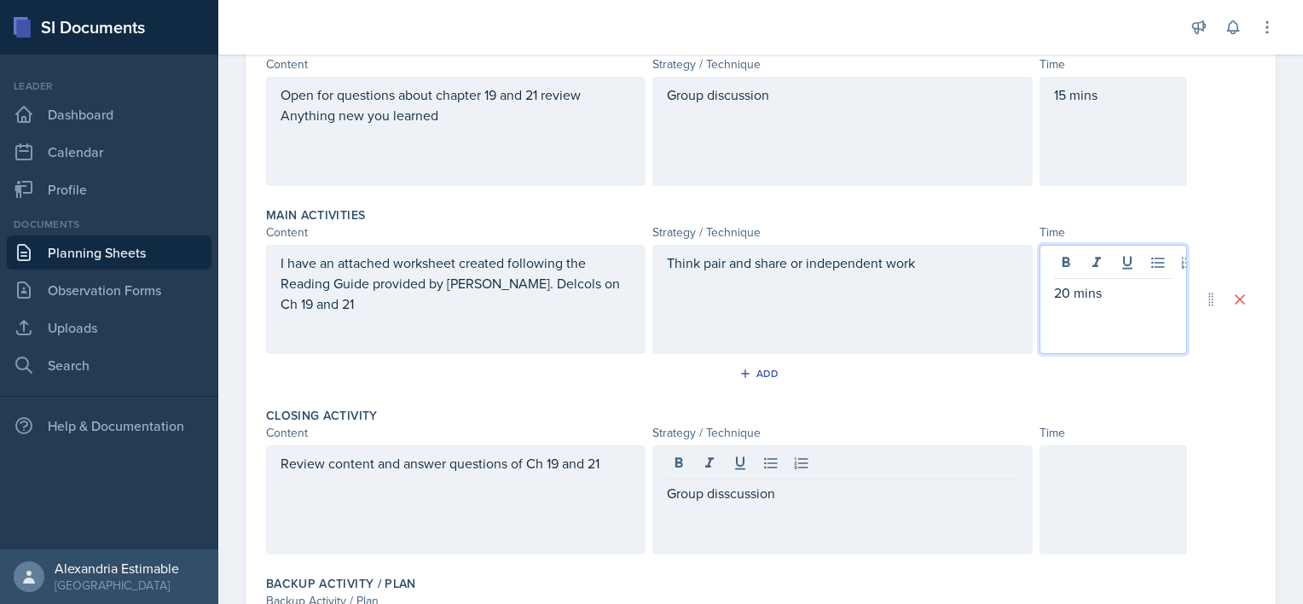
scroll to position [424, 0]
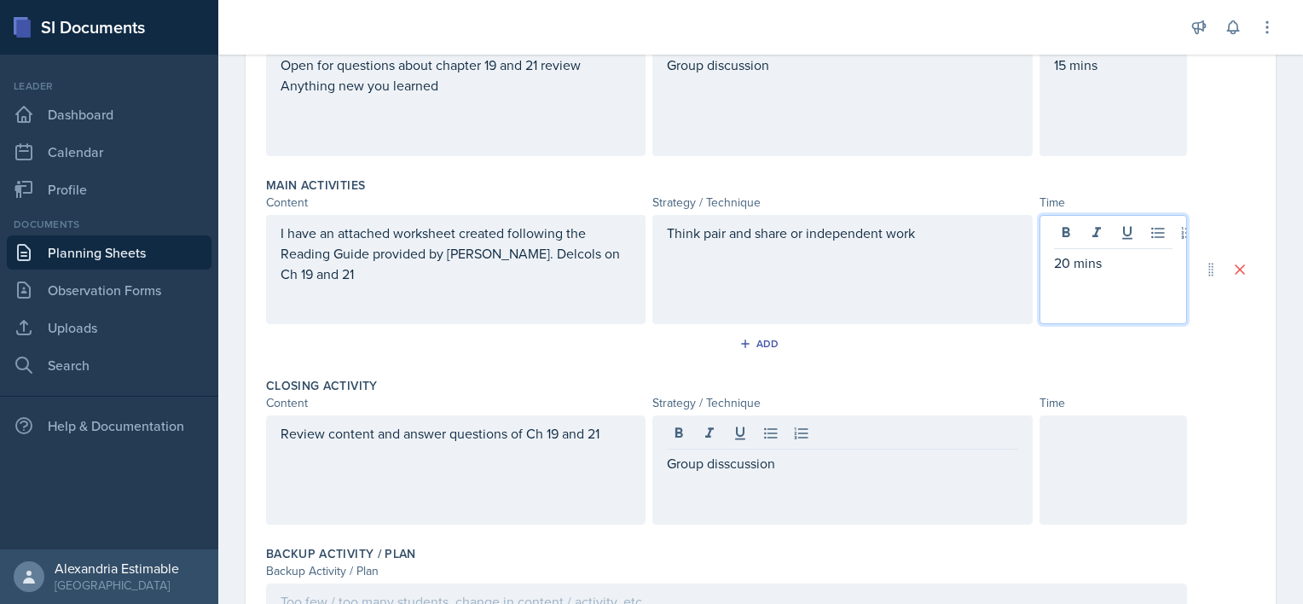
click at [1057, 255] on p "20 mins" at bounding box center [1113, 262] width 119 height 20
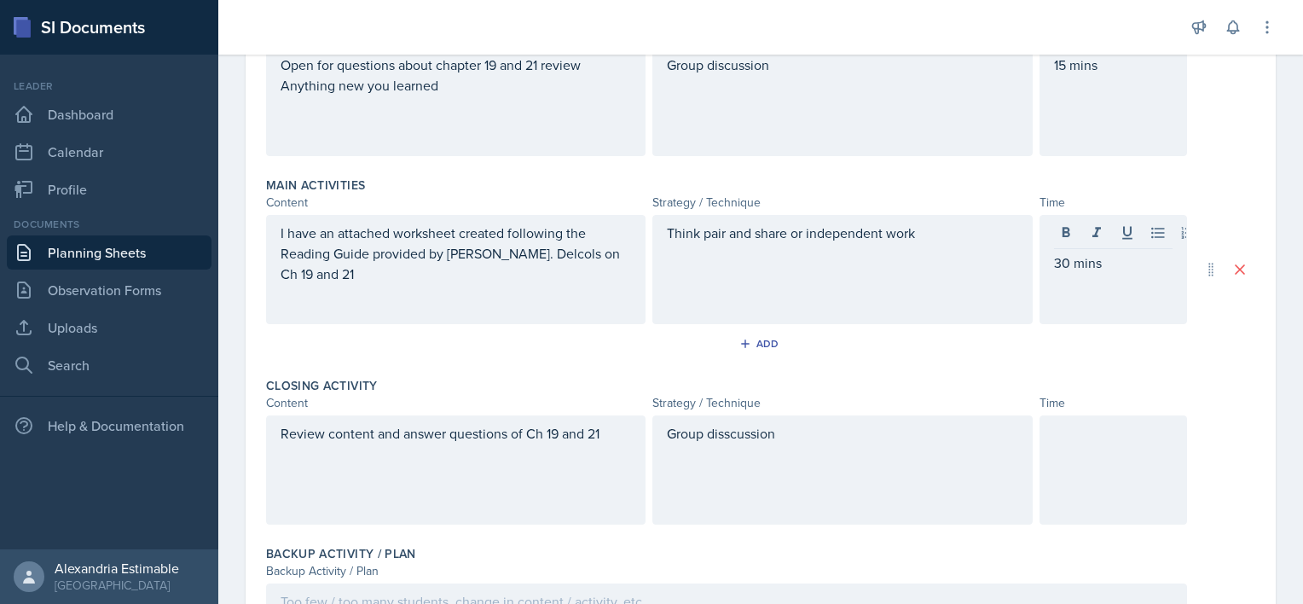
click at [1076, 477] on div at bounding box center [1114, 469] width 148 height 109
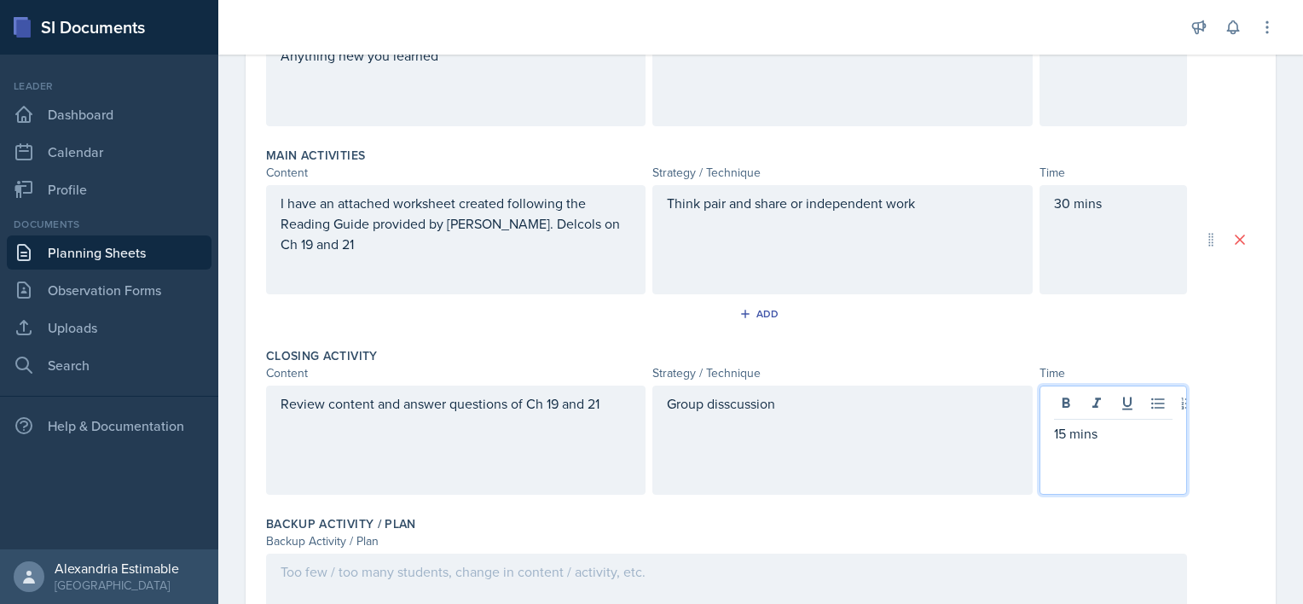
scroll to position [580, 0]
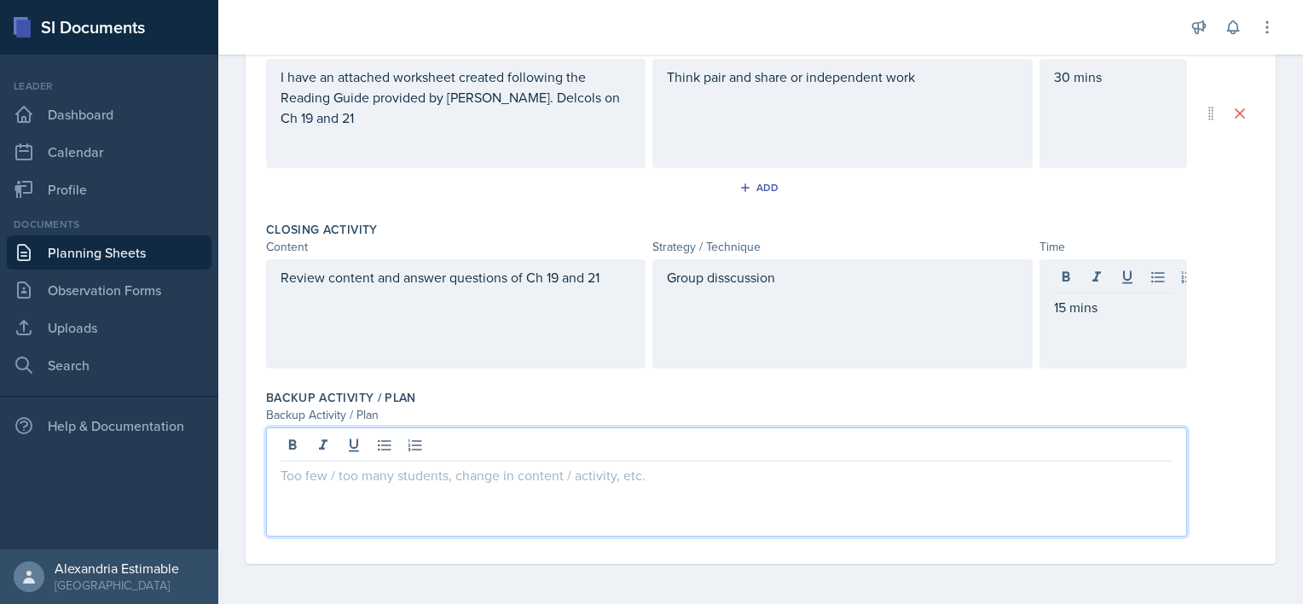
click at [393, 450] on div at bounding box center [726, 481] width 921 height 109
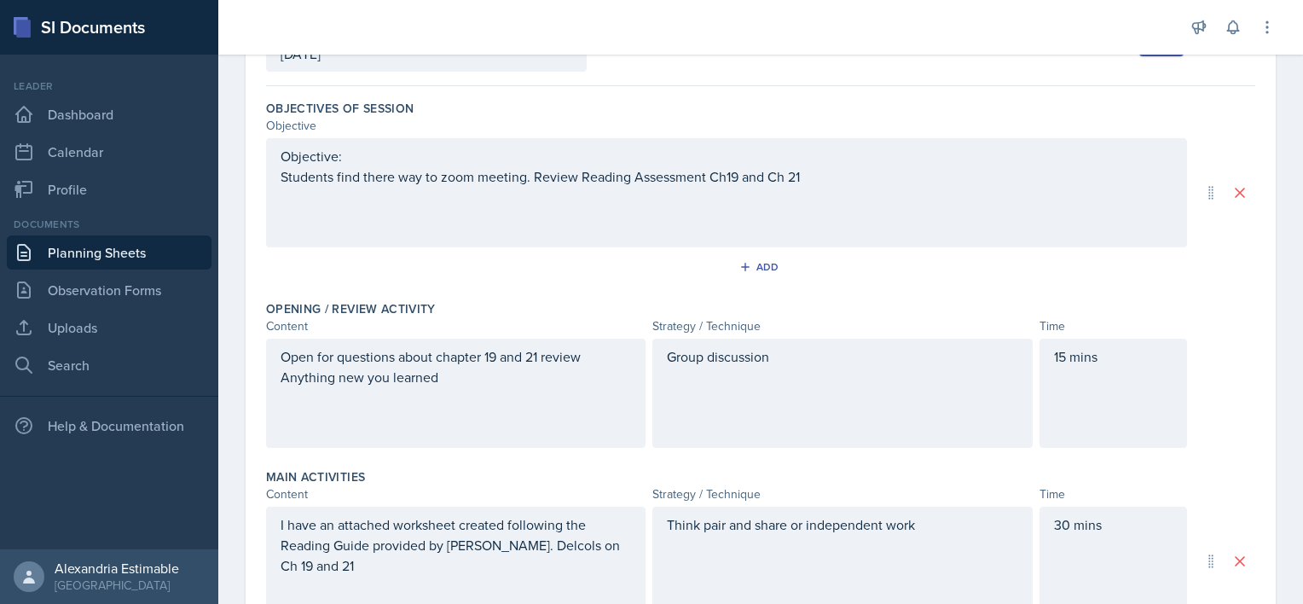
scroll to position [0, 0]
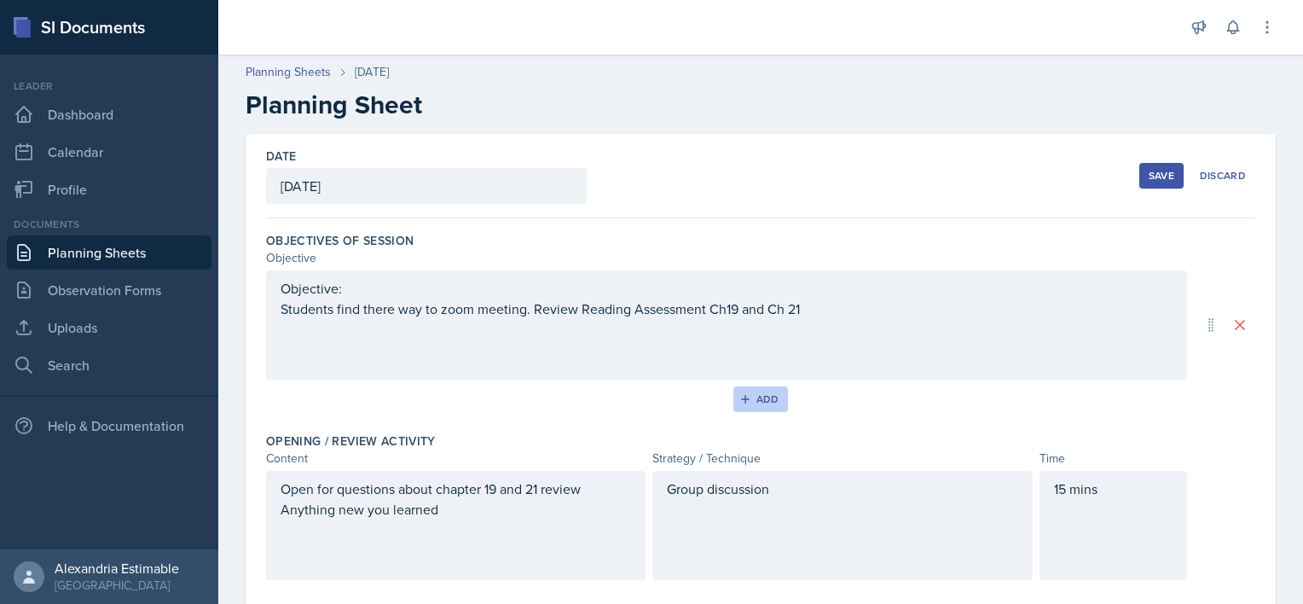
click at [754, 399] on div "Add" at bounding box center [761, 399] width 37 height 14
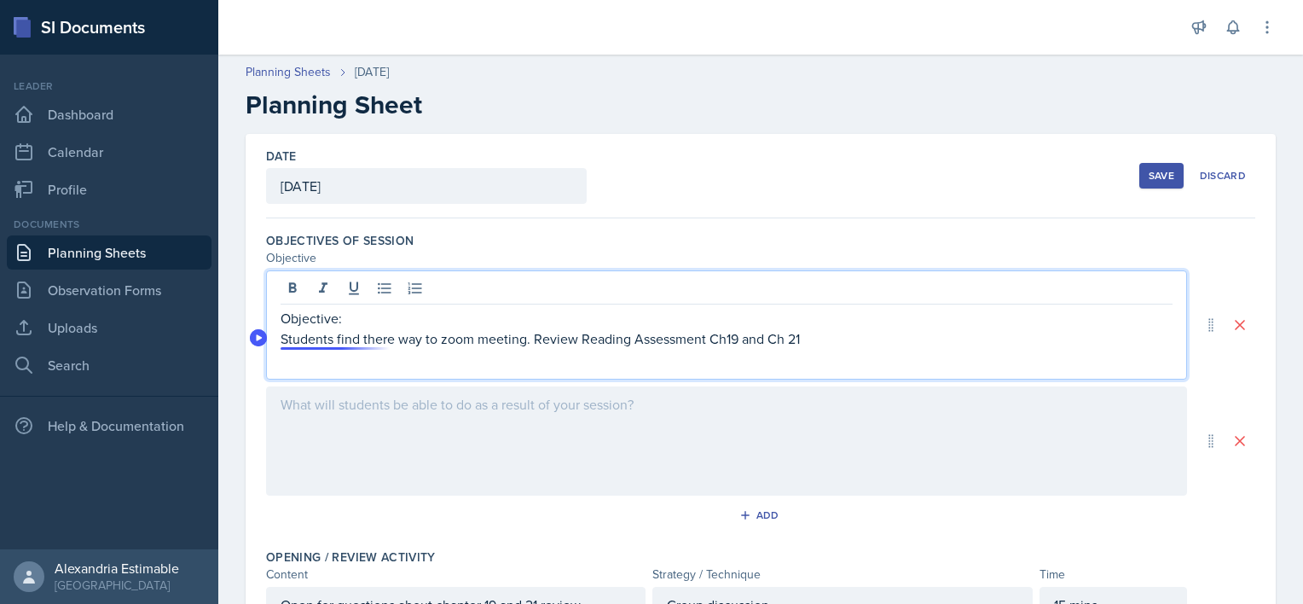
click at [380, 308] on div "Objective: Students find there way to zoom meeting. Review Reading Assessment C…" at bounding box center [727, 328] width 892 height 41
click at [331, 335] on p "Students find there way to zoom meeting. Review Reading Assessment Ch19 and Ch …" at bounding box center [727, 338] width 892 height 20
click at [555, 341] on p "Students will be able to access zoom meeting. Review Reading Assessment Ch19 an…" at bounding box center [727, 338] width 892 height 20
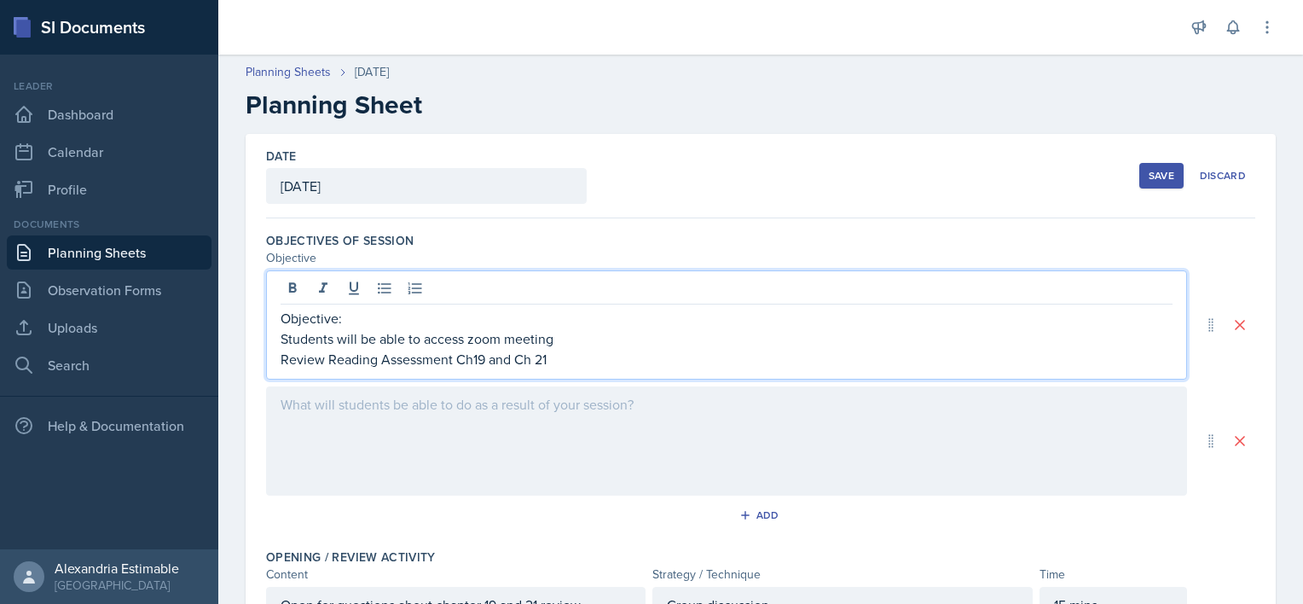
click at [573, 358] on p "Review Reading Assessment Ch19 and Ch 21" at bounding box center [727, 359] width 892 height 20
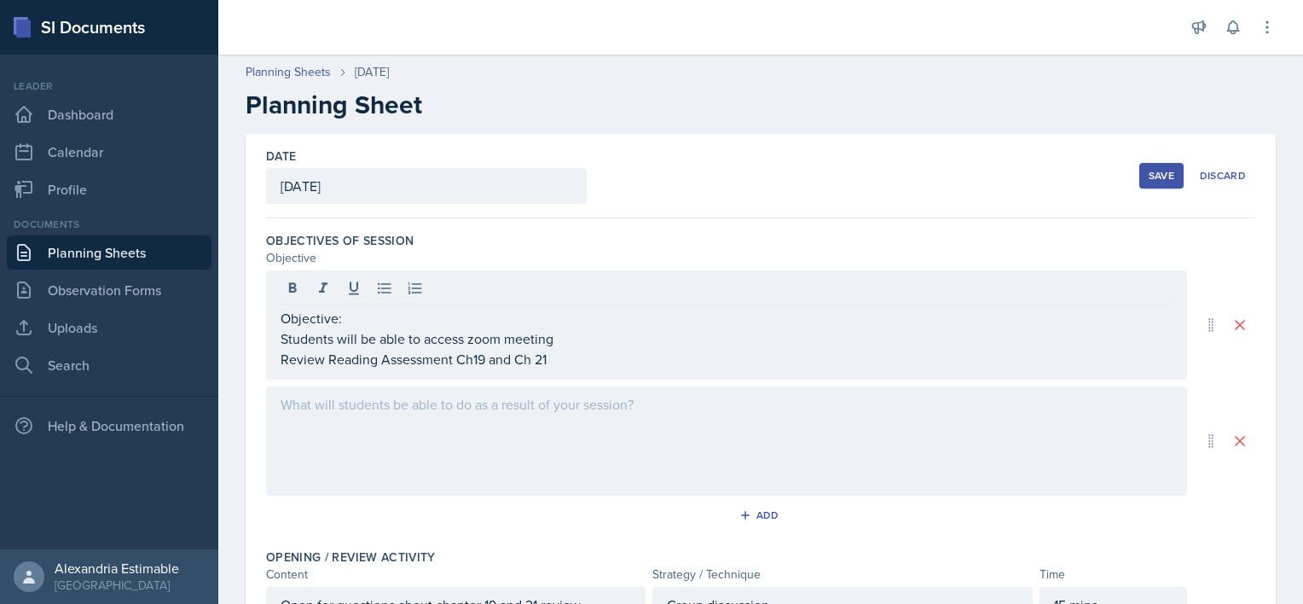
drag, startPoint x: 280, startPoint y: 336, endPoint x: 525, endPoint y: 362, distance: 247.0
click at [525, 362] on div "Objective: Students will be able to access zoom meeting Review Reading Assessme…" at bounding box center [726, 324] width 921 height 109
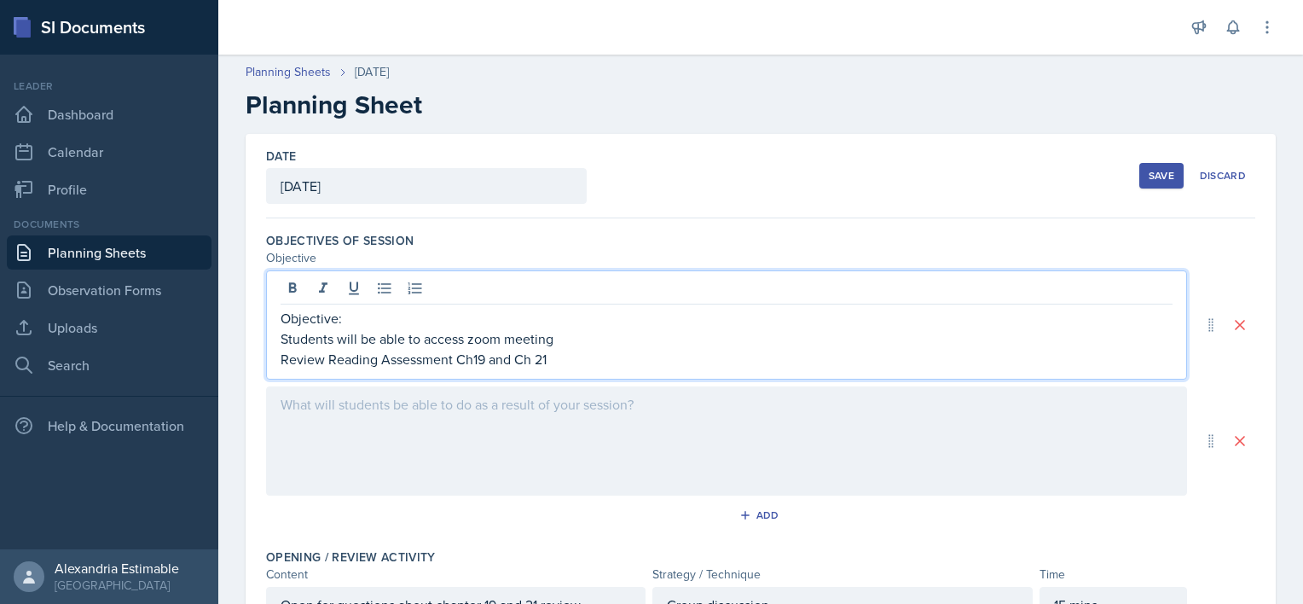
drag, startPoint x: 558, startPoint y: 363, endPoint x: 270, endPoint y: 342, distance: 288.2
click at [270, 342] on div "Objective: Students will be able to access zoom meeting Review Reading Assessme…" at bounding box center [726, 324] width 921 height 109
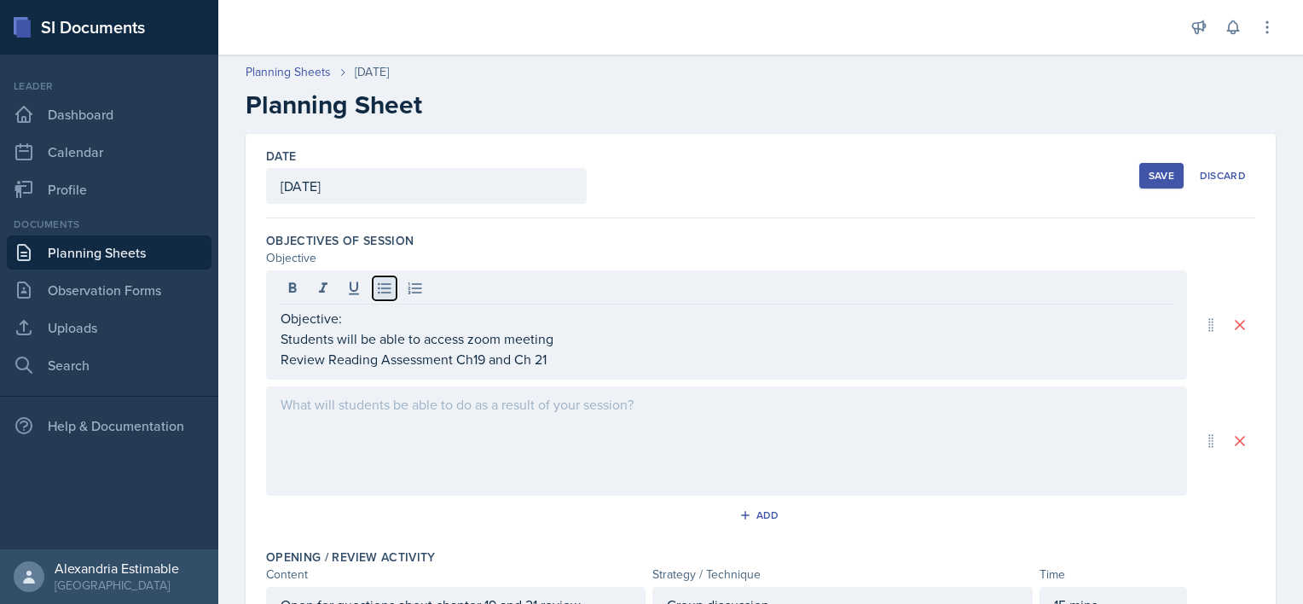
click at [379, 287] on icon at bounding box center [384, 288] width 17 height 17
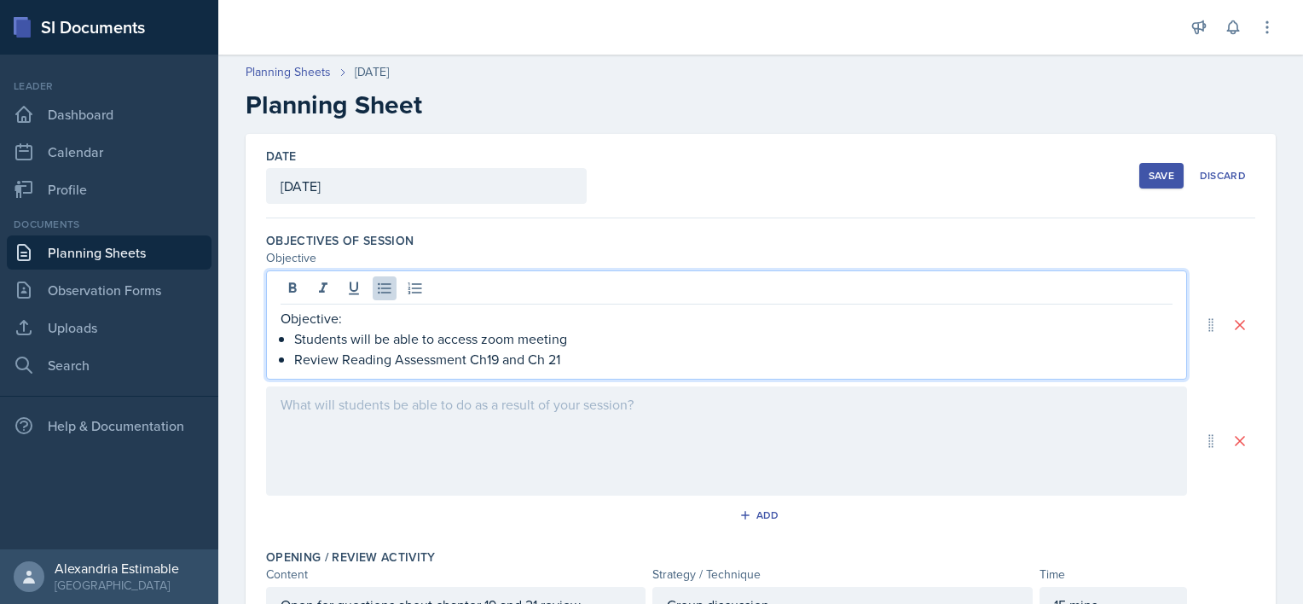
click at [570, 355] on p "Review Reading Assessment Ch19 and Ch 21" at bounding box center [733, 359] width 879 height 20
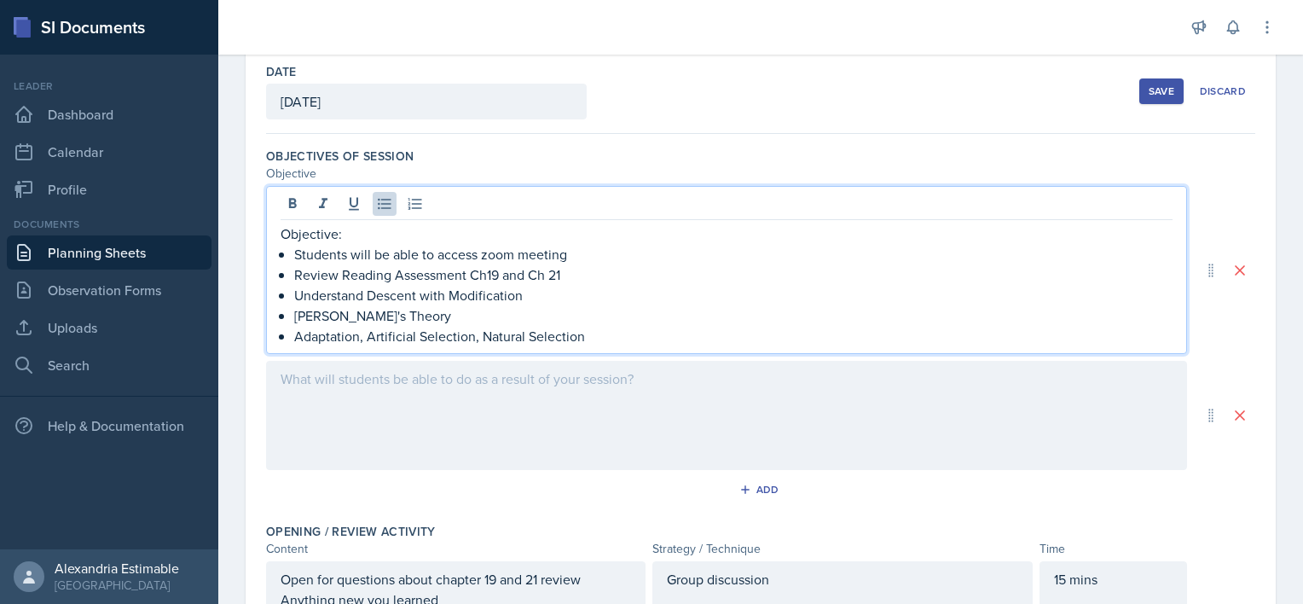
scroll to position [85, 0]
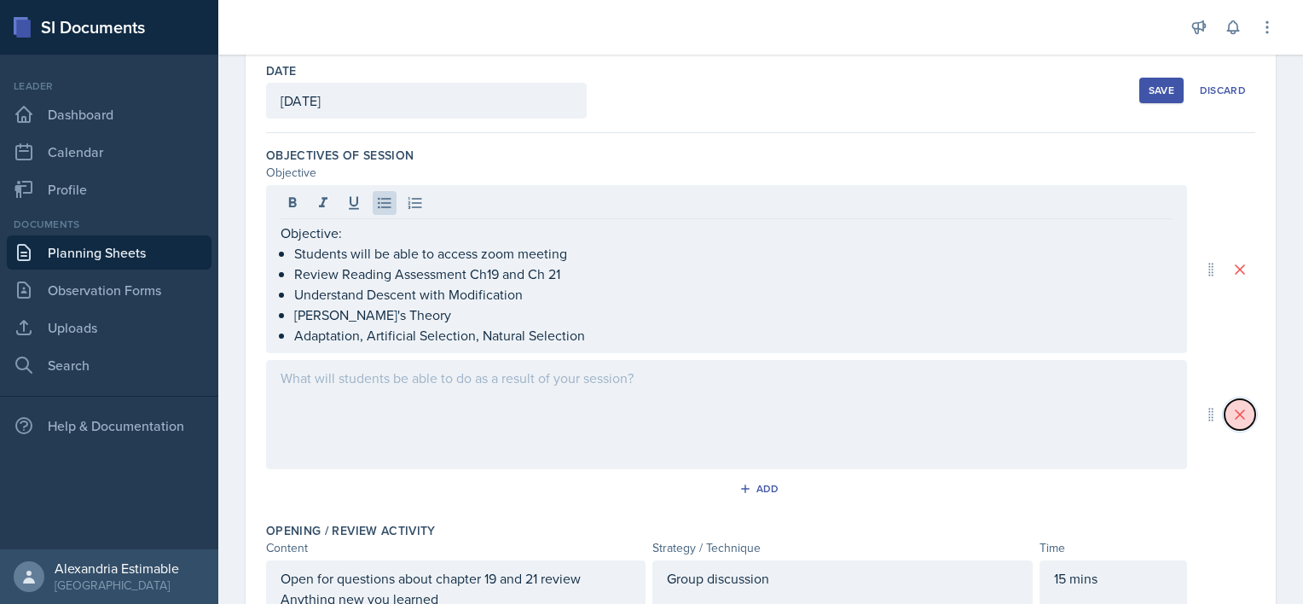
click at [1228, 423] on button at bounding box center [1240, 414] width 31 height 31
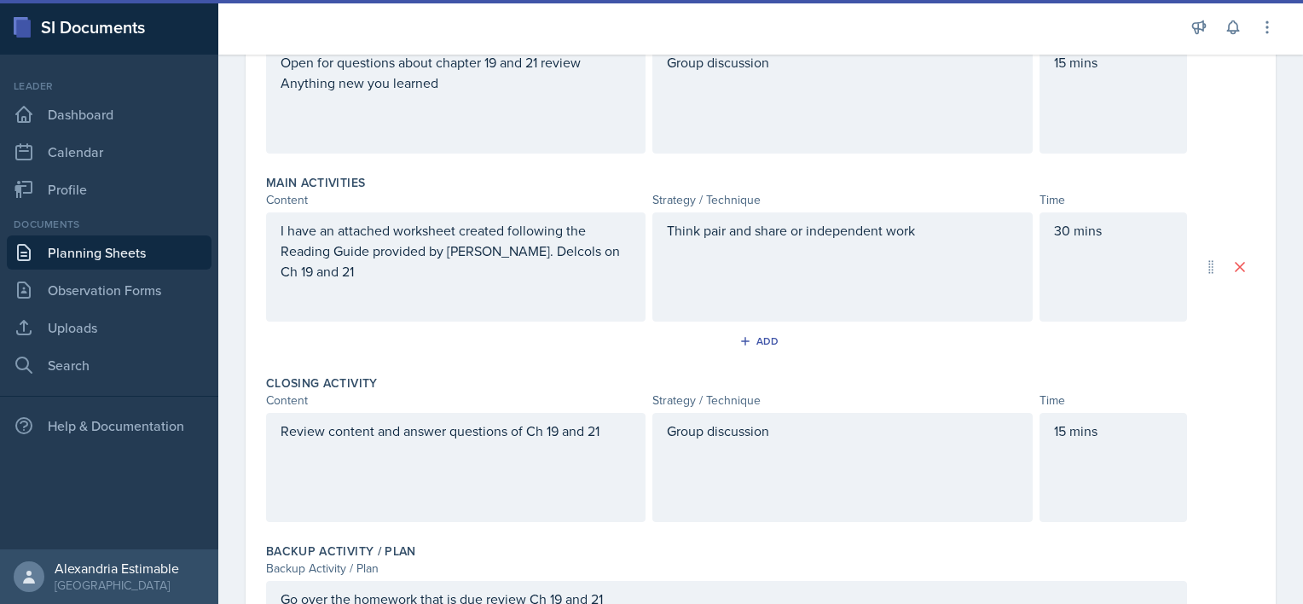
scroll to position [608, 0]
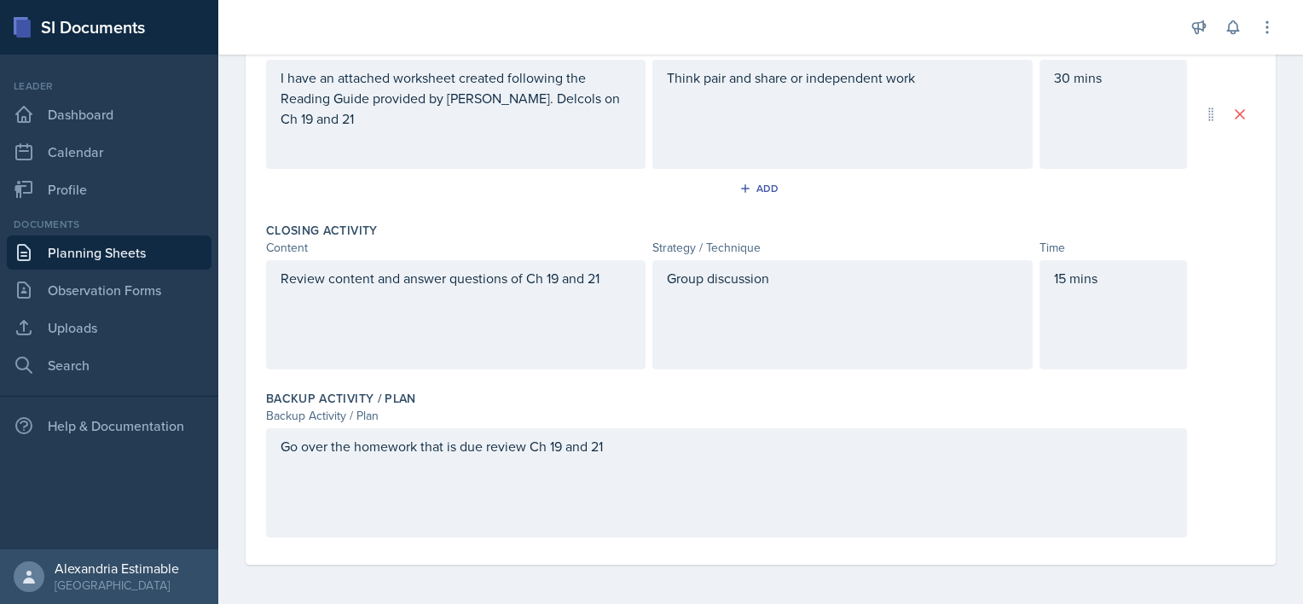
click at [664, 473] on div "Go over the homework that is due review Ch 19 and 21" at bounding box center [726, 482] width 921 height 109
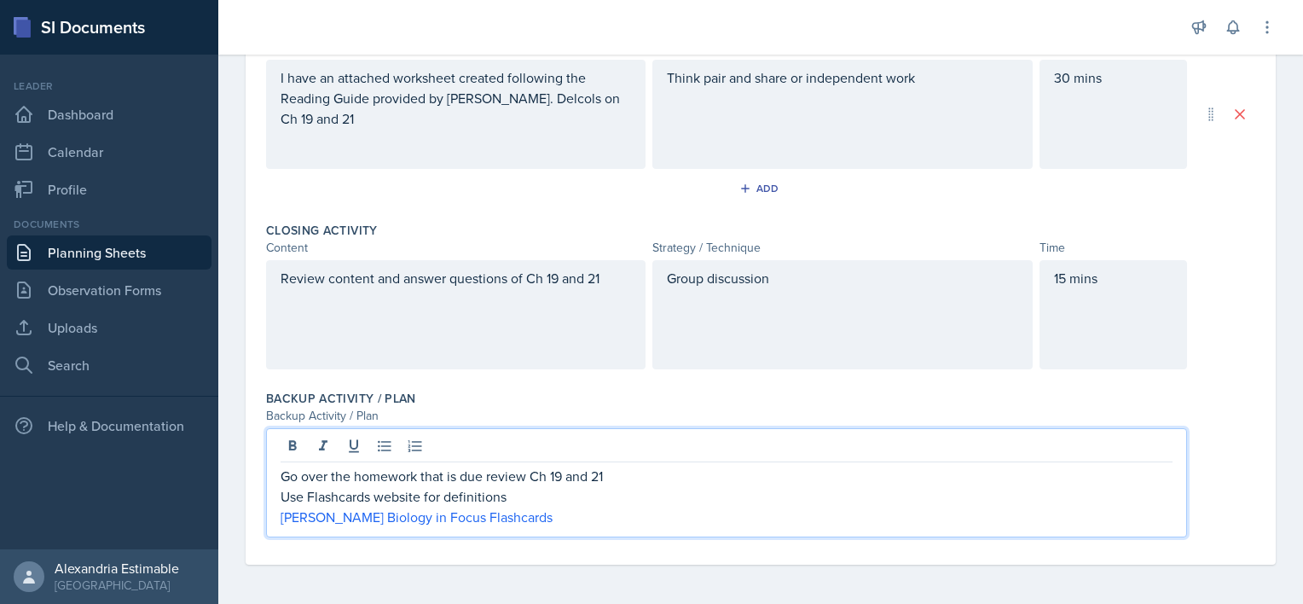
click at [420, 494] on p "Use Flashcards website for definitions" at bounding box center [727, 496] width 892 height 20
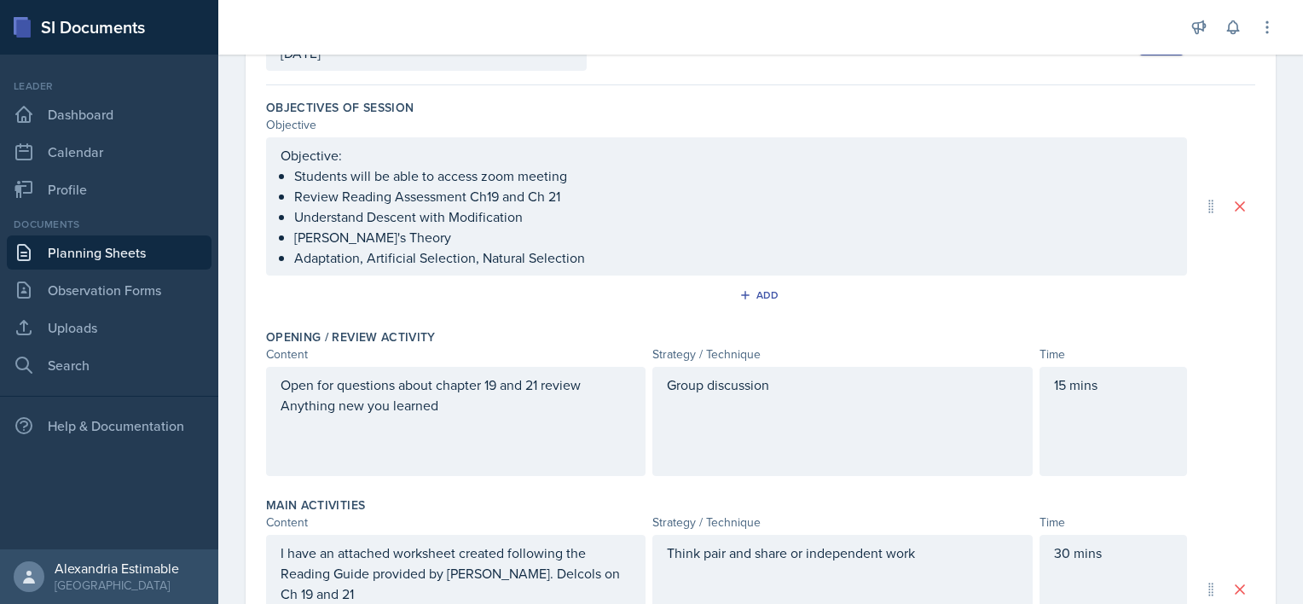
scroll to position [0, 0]
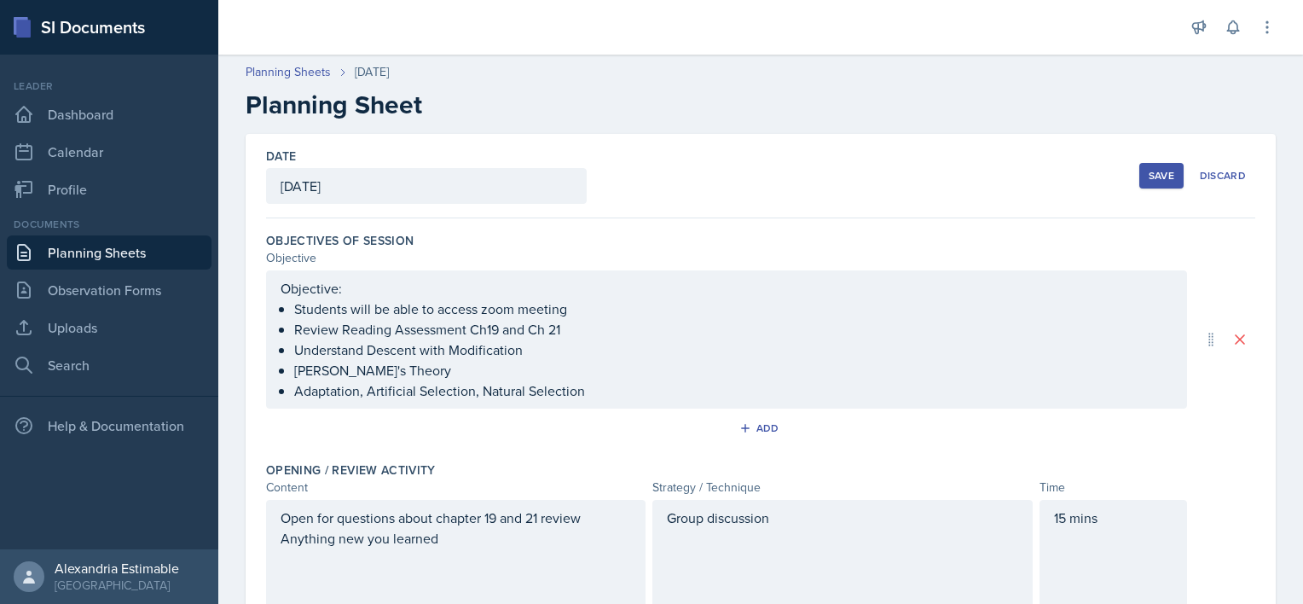
click at [1155, 177] on div "Save" at bounding box center [1162, 176] width 26 height 14
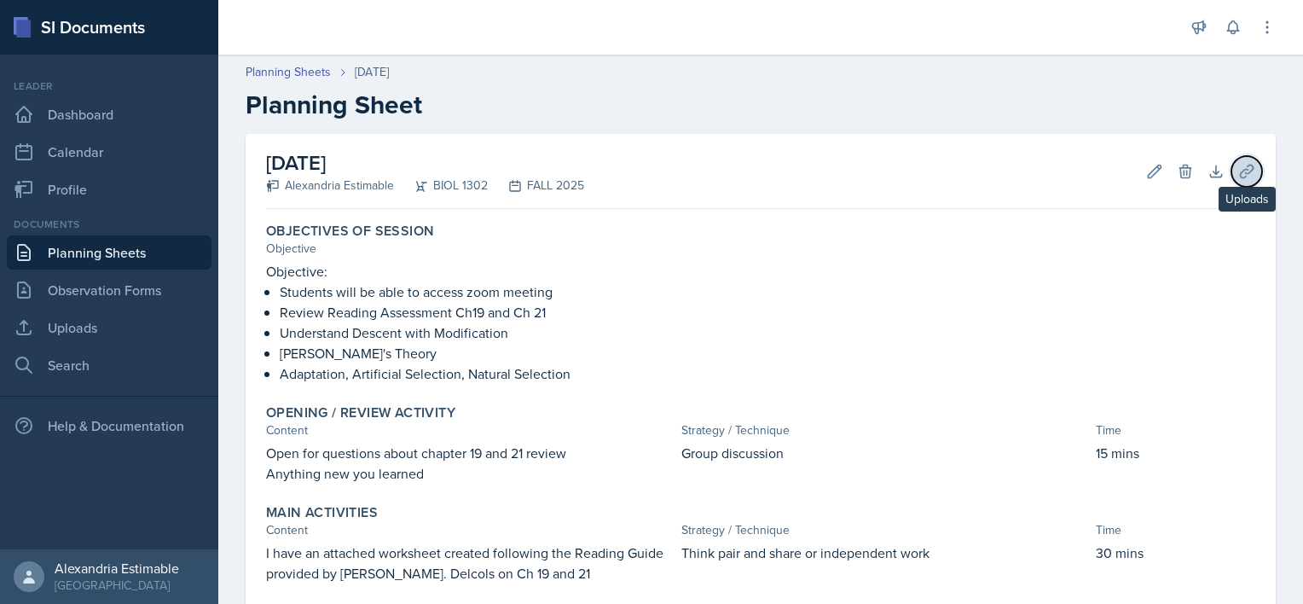
click at [1239, 172] on icon at bounding box center [1247, 171] width 17 height 17
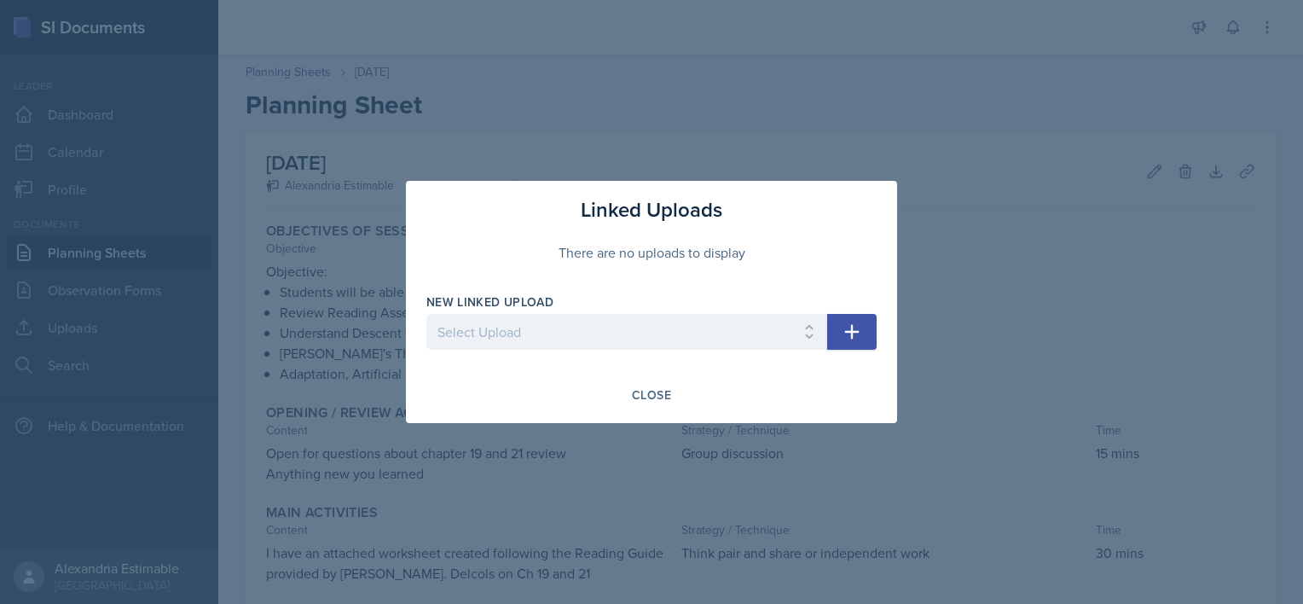
click at [844, 334] on icon "button" at bounding box center [852, 332] width 20 height 20
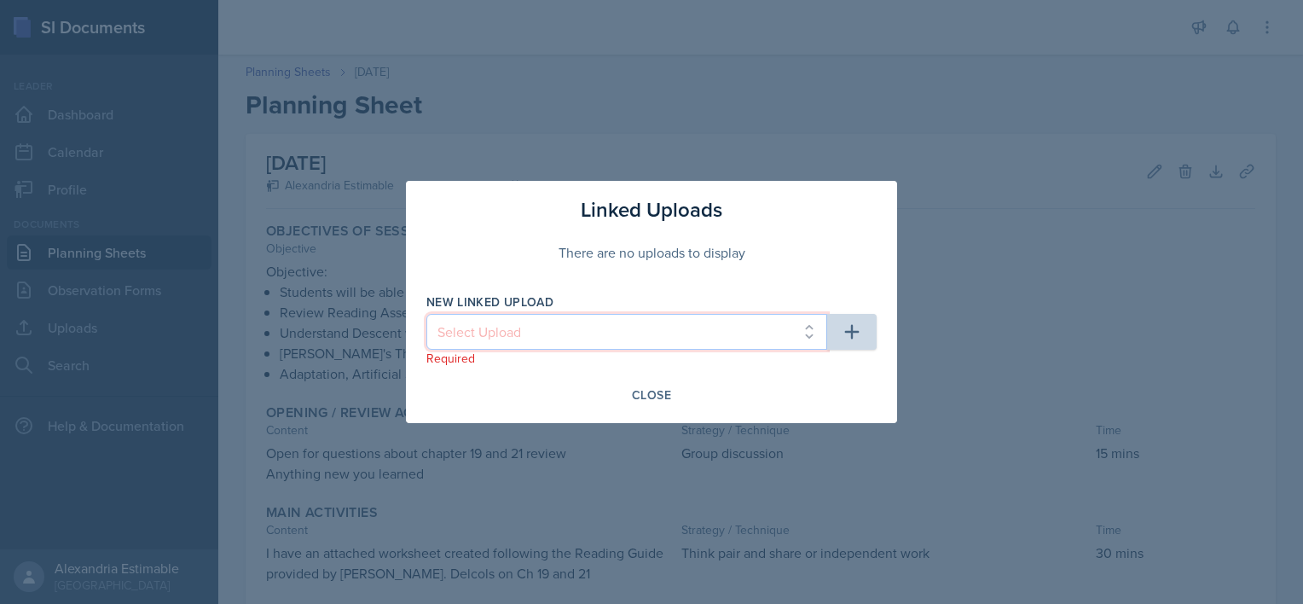
click at [769, 339] on select "Select Upload" at bounding box center [626, 332] width 401 height 36
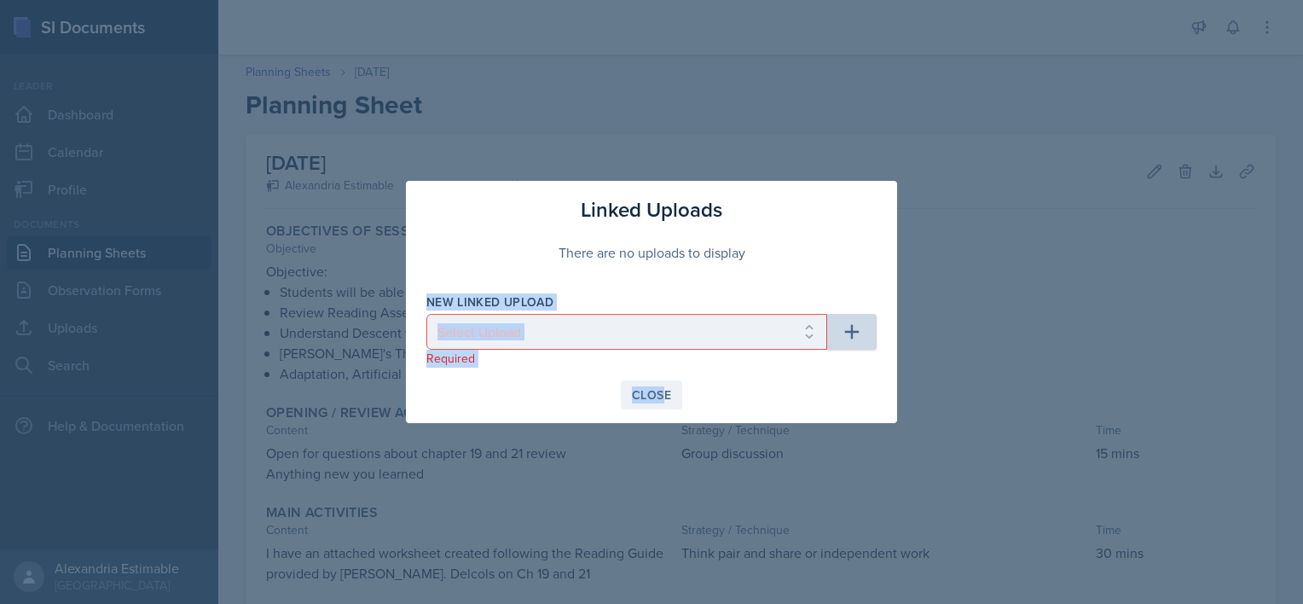
drag, startPoint x: 786, startPoint y: 264, endPoint x: 658, endPoint y: 383, distance: 173.8
click at [658, 383] on div "Linked Uploads There are no uploads to display New Linked Upload Select Upload …" at bounding box center [651, 302] width 491 height 242
click at [658, 383] on button "Close" at bounding box center [651, 394] width 61 height 29
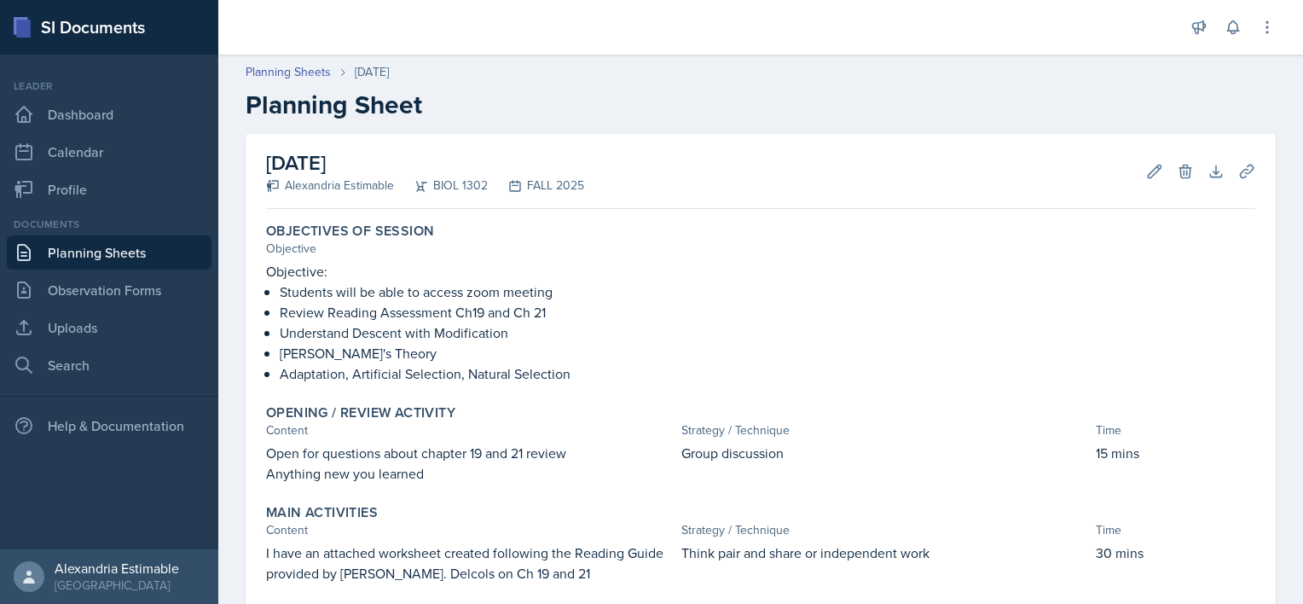
scroll to position [296, 0]
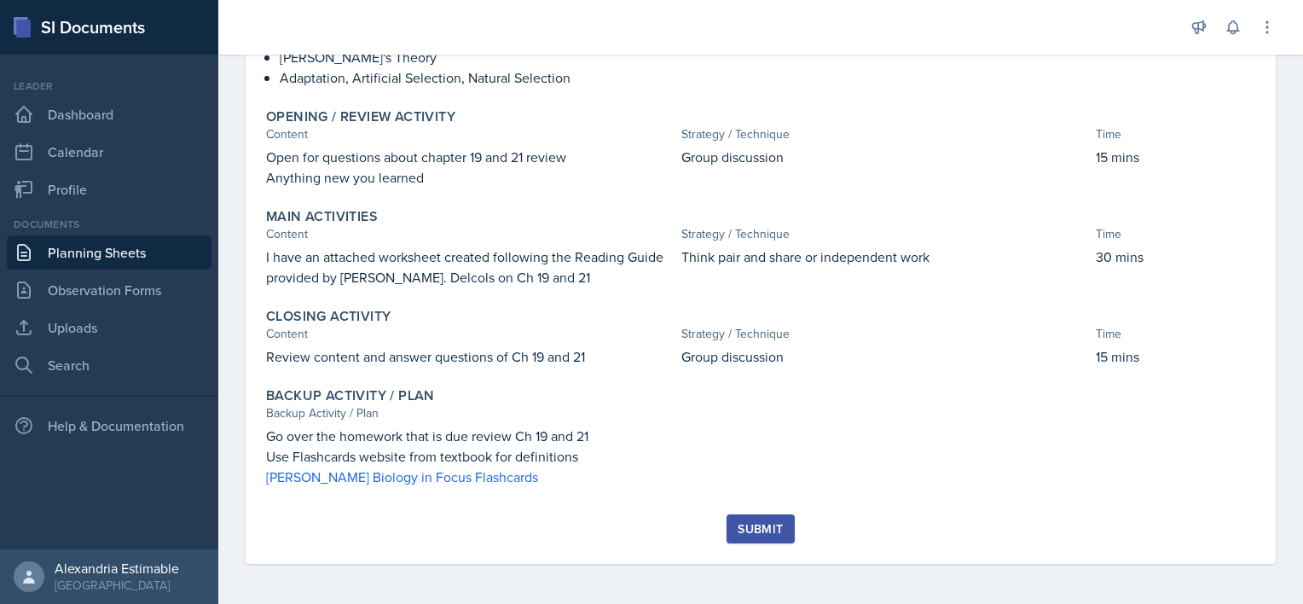
click at [752, 528] on div "Submit" at bounding box center [760, 529] width 45 height 14
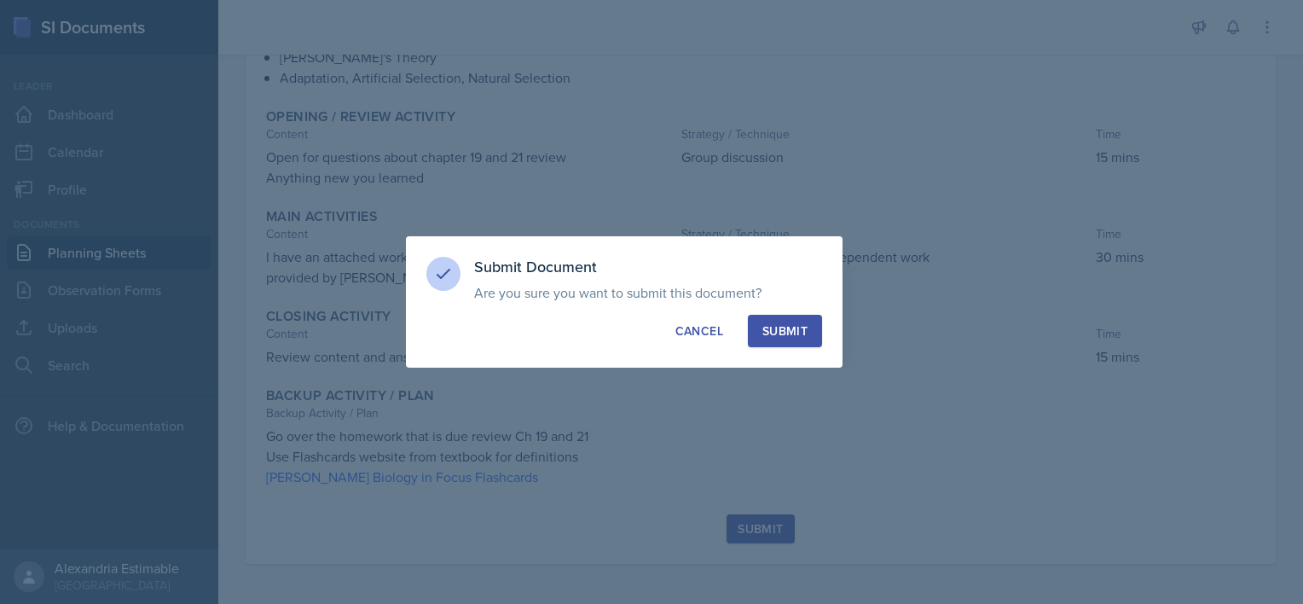
click at [766, 333] on div "Submit" at bounding box center [785, 330] width 45 height 17
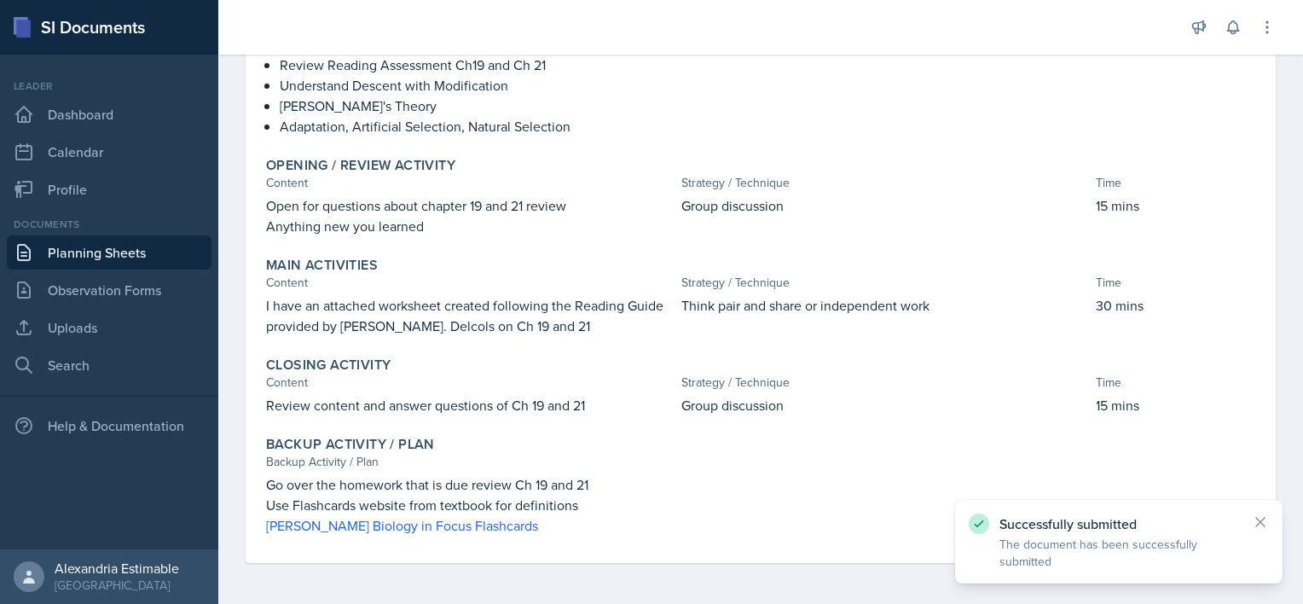
scroll to position [247, 0]
click at [97, 321] on link "Uploads" at bounding box center [109, 327] width 205 height 34
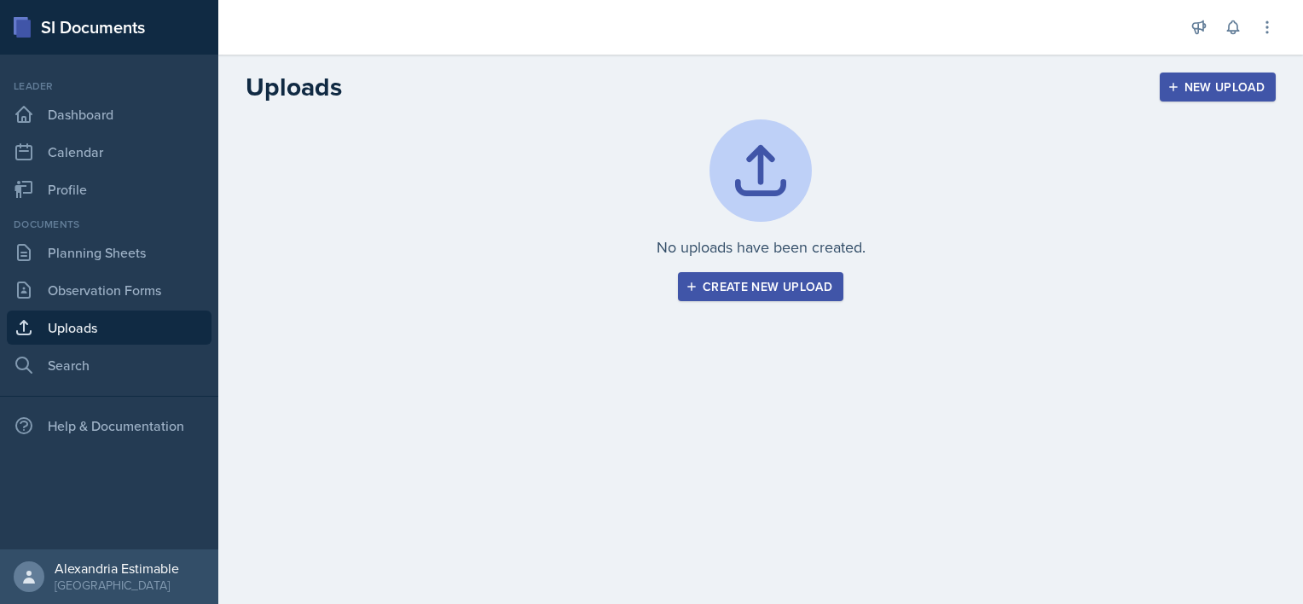
click at [752, 292] on div "Create new upload" at bounding box center [760, 287] width 143 height 14
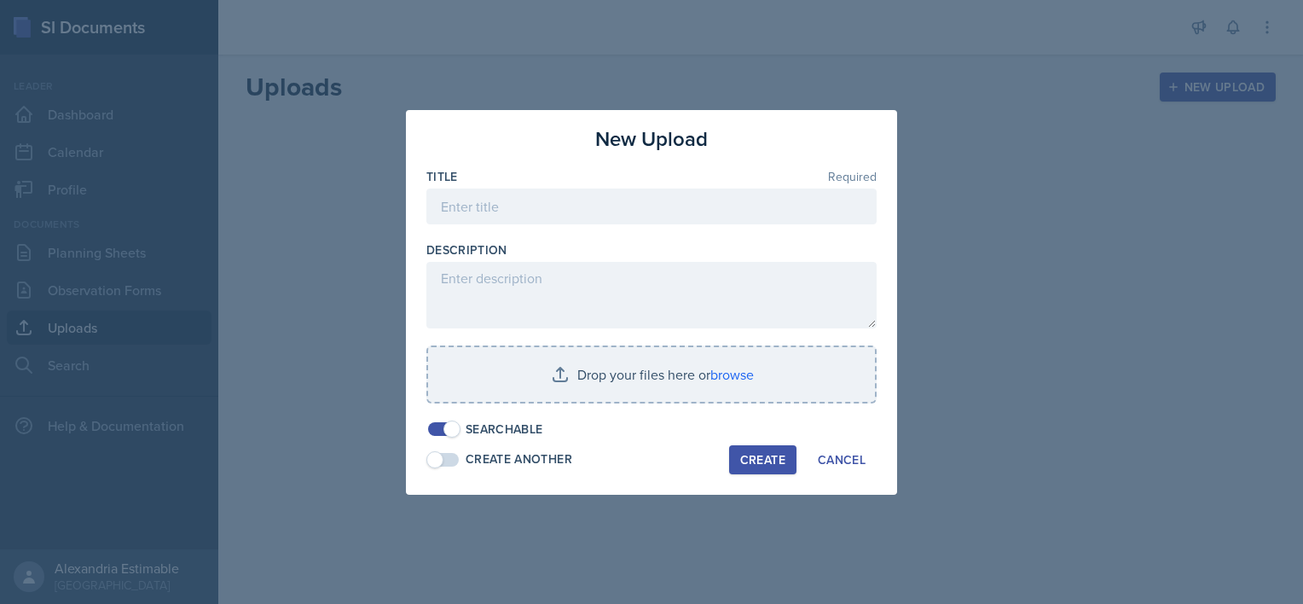
click at [730, 70] on div at bounding box center [651, 302] width 1303 height 604
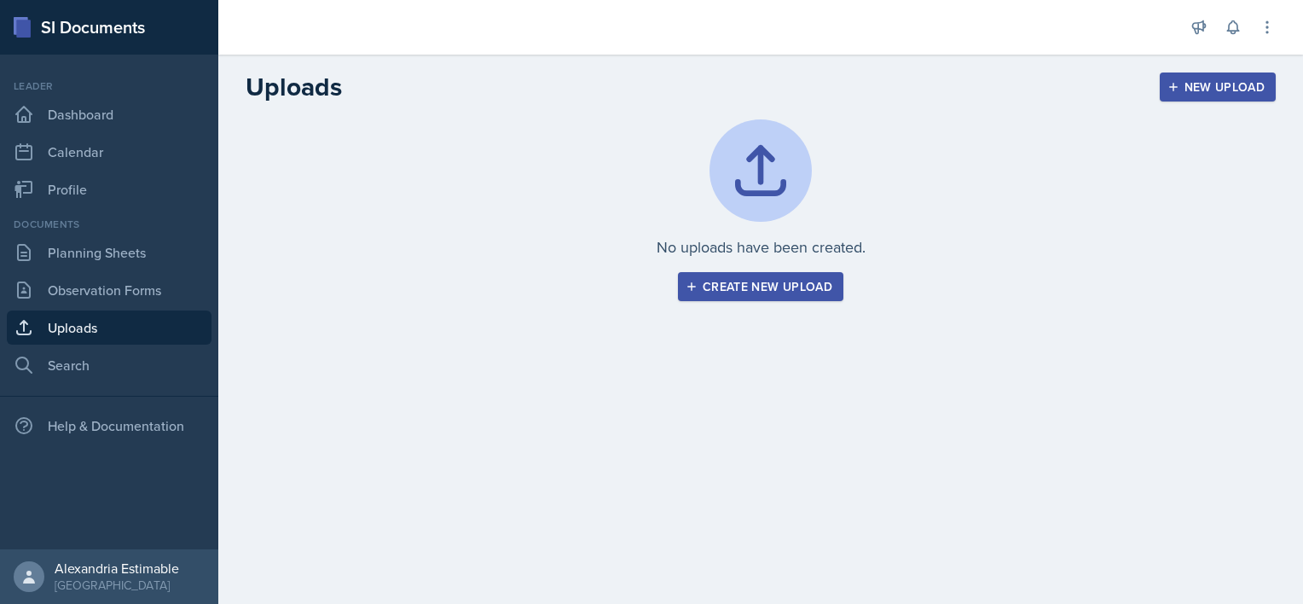
click at [1169, 85] on icon "button" at bounding box center [1174, 87] width 12 height 12
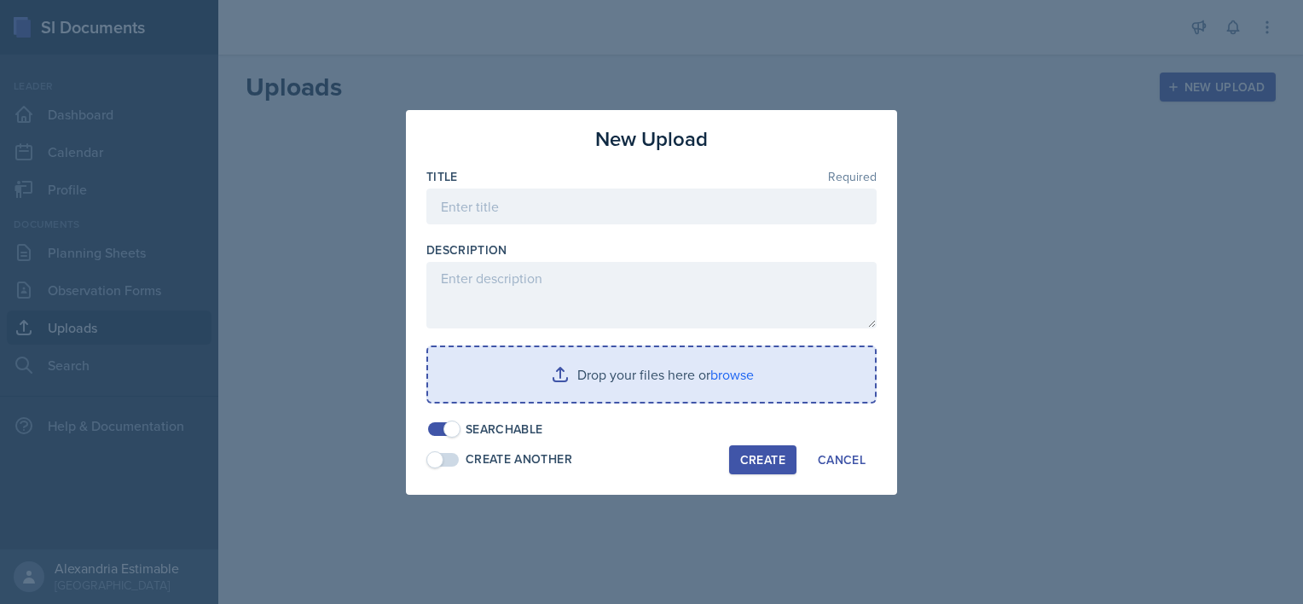
click at [727, 374] on input "file" at bounding box center [651, 374] width 447 height 55
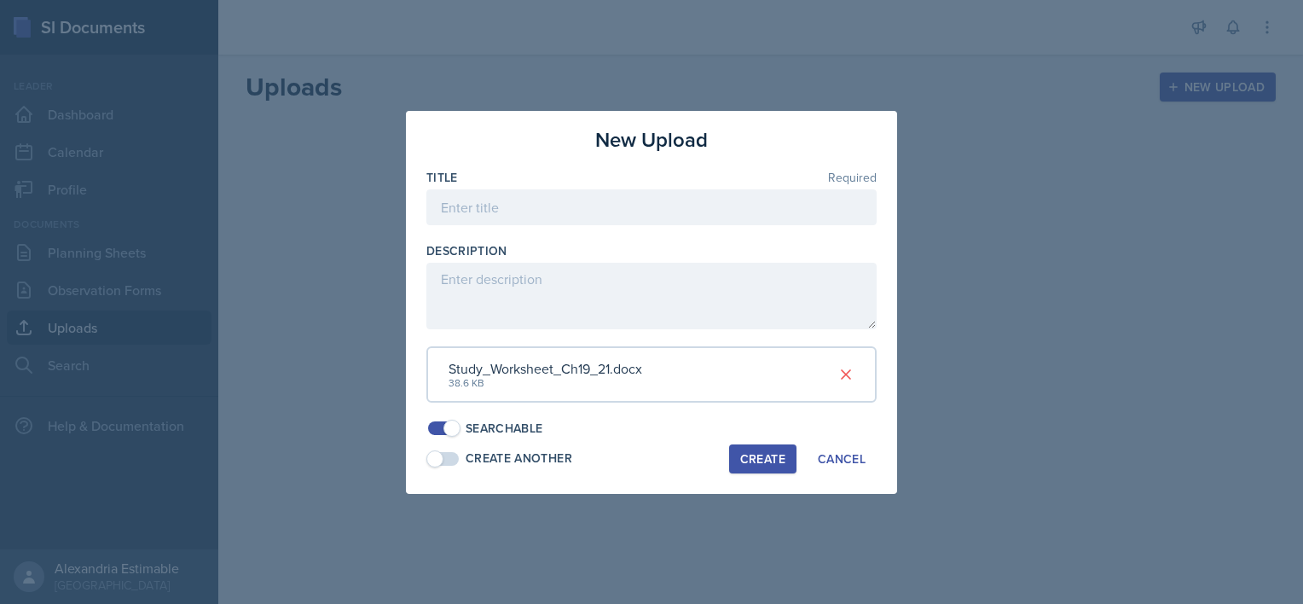
click at [761, 452] on div "Create" at bounding box center [762, 459] width 45 height 14
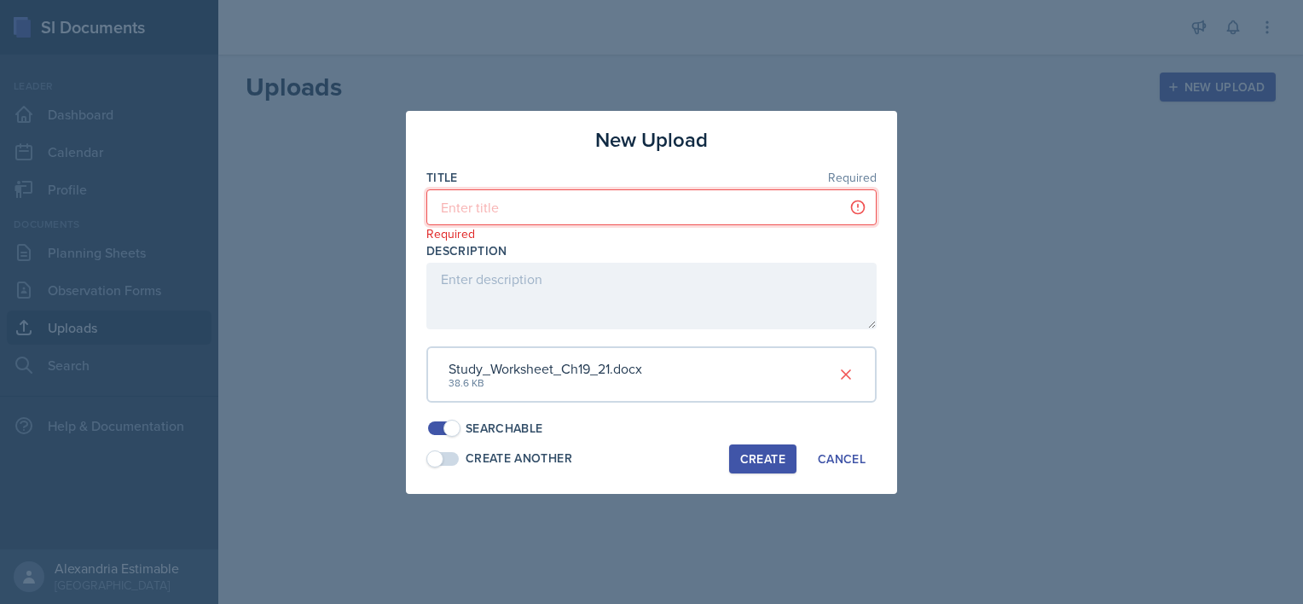
click at [620, 214] on input at bounding box center [651, 207] width 450 height 36
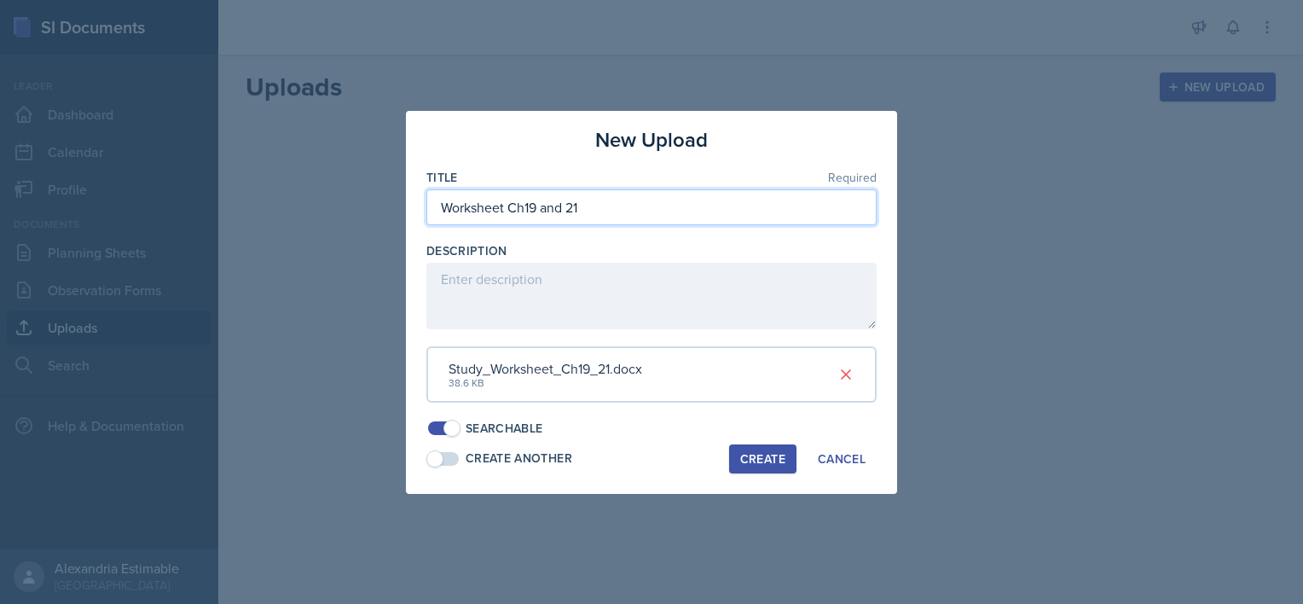
type input "Worksheet Ch19 and 21"
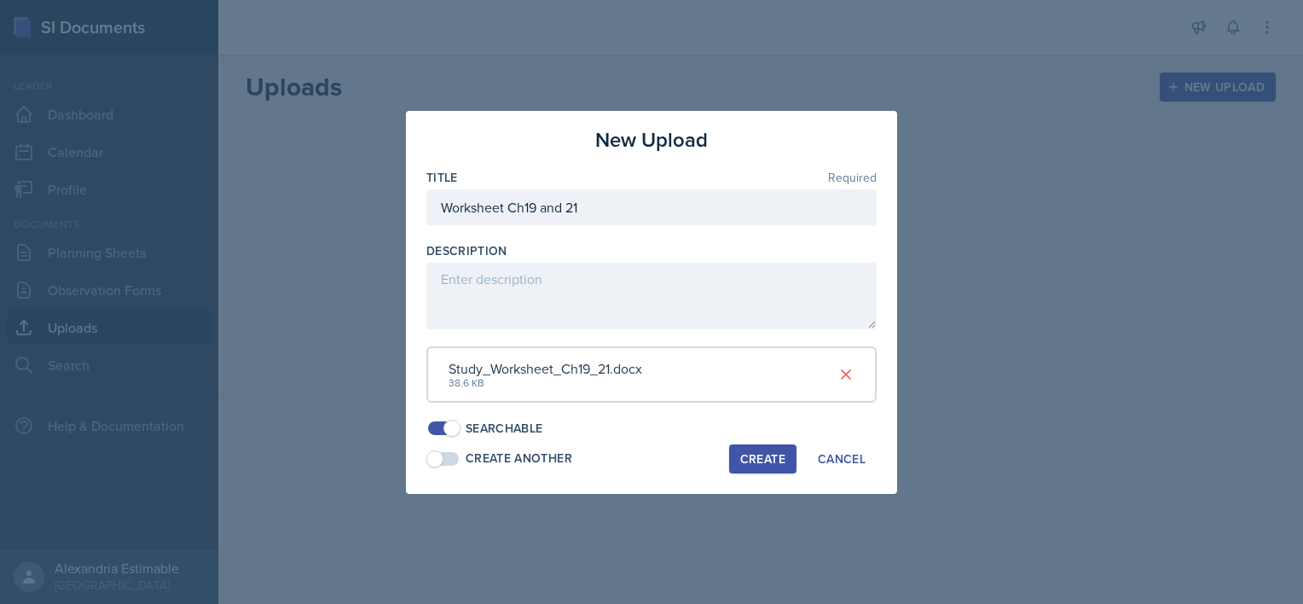
click at [746, 463] on div "Create" at bounding box center [762, 459] width 45 height 14
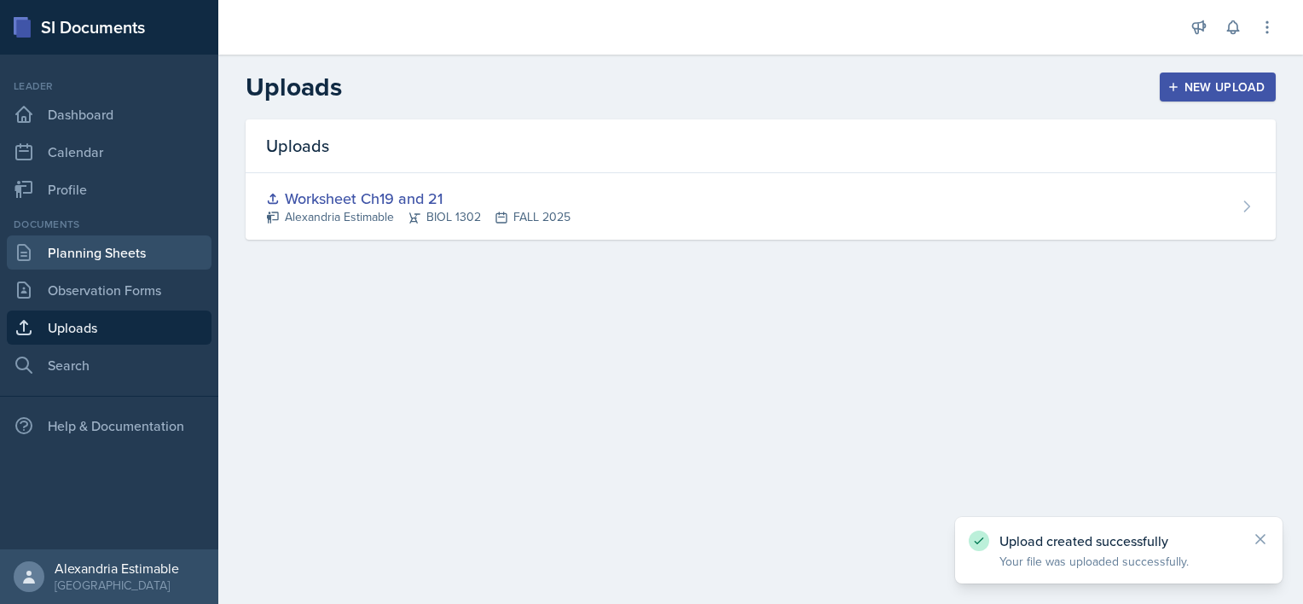
click at [155, 254] on link "Planning Sheets" at bounding box center [109, 252] width 205 height 34
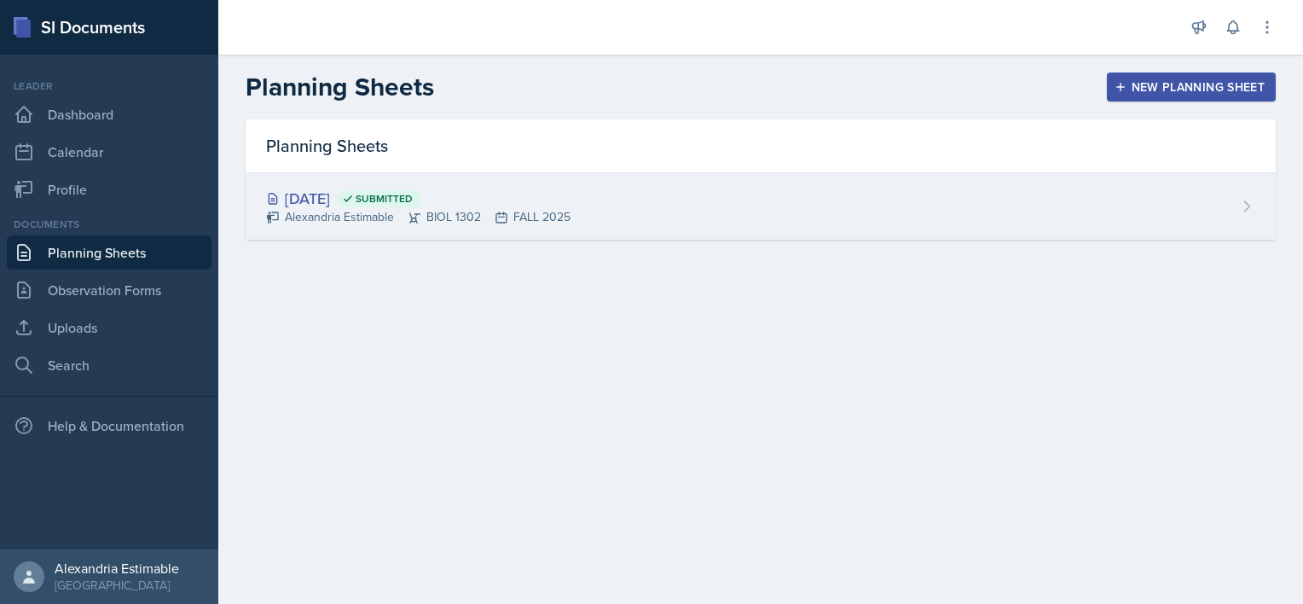
click at [675, 208] on div "[DATE] Submitted [GEOGRAPHIC_DATA] Estimable BIOL 1302 FALL 2025" at bounding box center [761, 206] width 1030 height 67
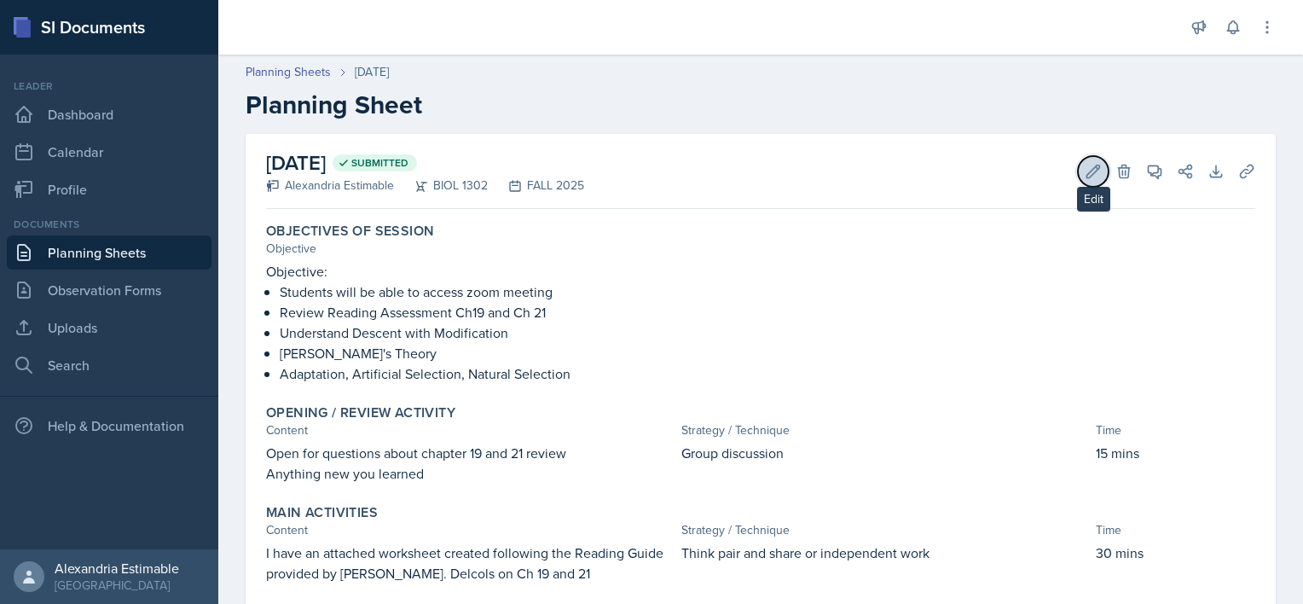
click at [1085, 177] on icon at bounding box center [1093, 171] width 17 height 17
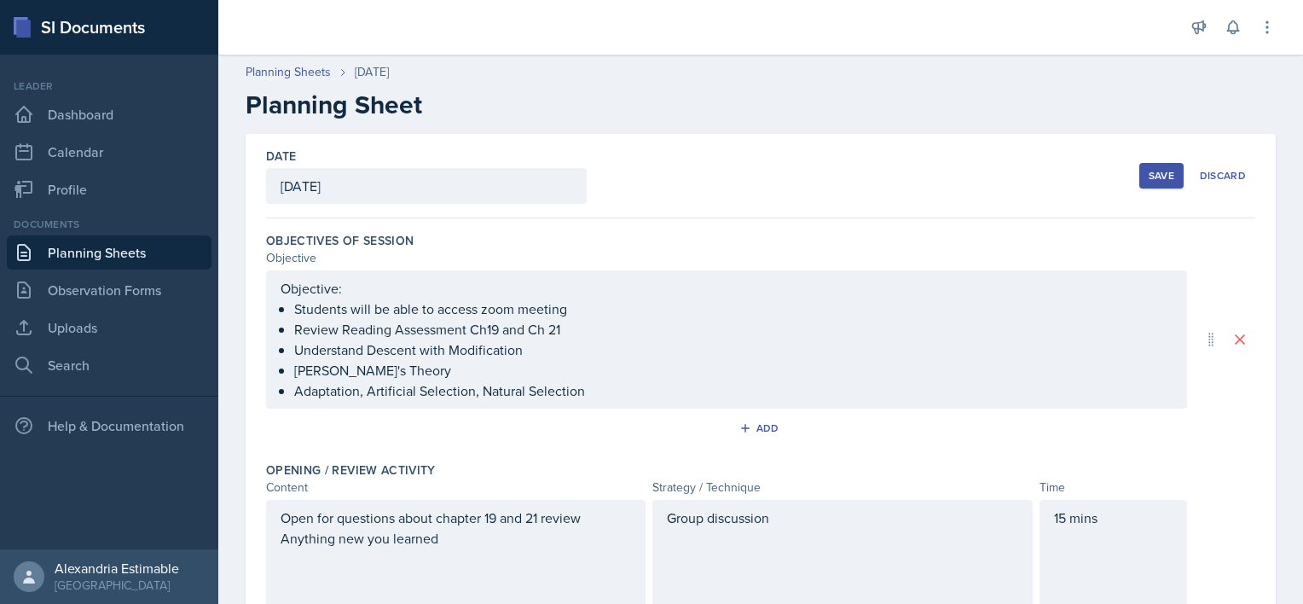
click at [1160, 179] on div "Save" at bounding box center [1162, 176] width 26 height 14
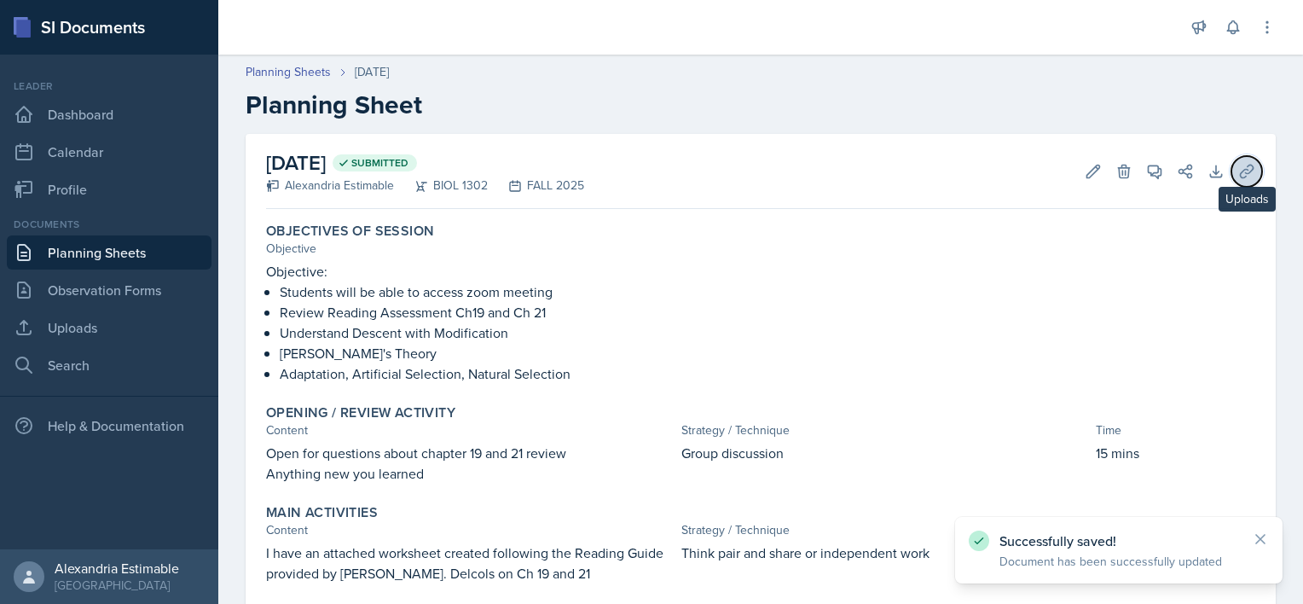
click at [1239, 176] on icon at bounding box center [1247, 171] width 17 height 17
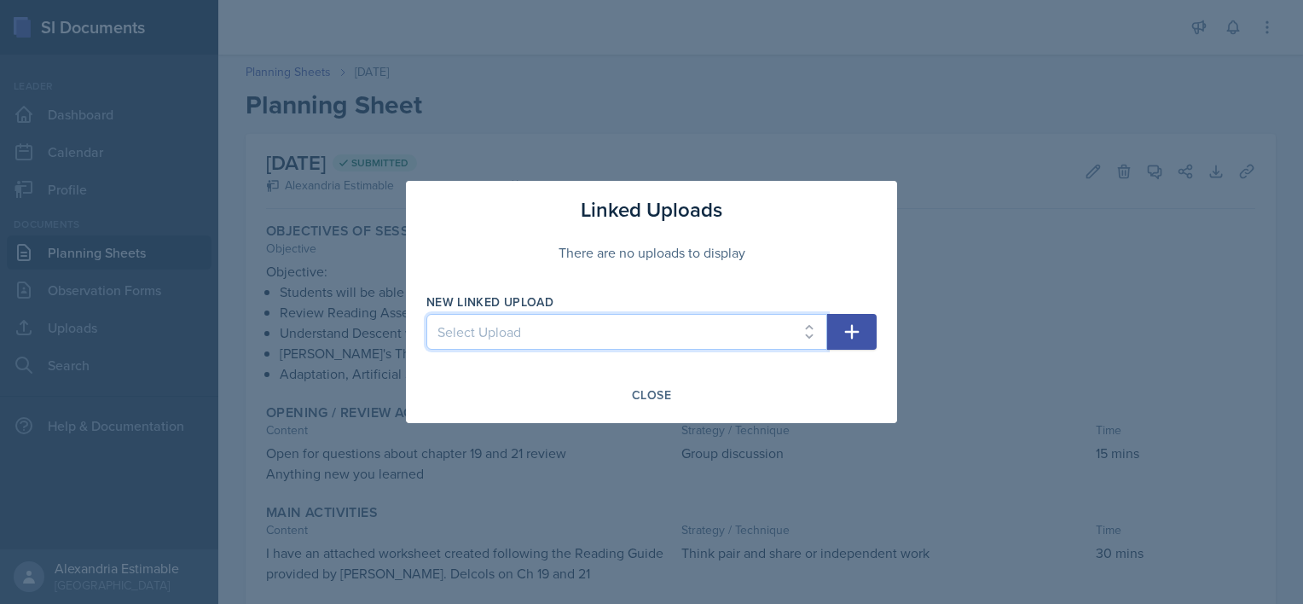
click at [798, 339] on select "Select Upload Worksheet Ch19 and 21" at bounding box center [626, 332] width 401 height 36
select select "df292ad8-9ac6-4830-900b-44a18fa5c348"
click at [426, 314] on select "Select Upload Worksheet Ch19 and 21" at bounding box center [626, 332] width 401 height 36
click at [853, 339] on icon "button" at bounding box center [852, 332] width 20 height 20
select select
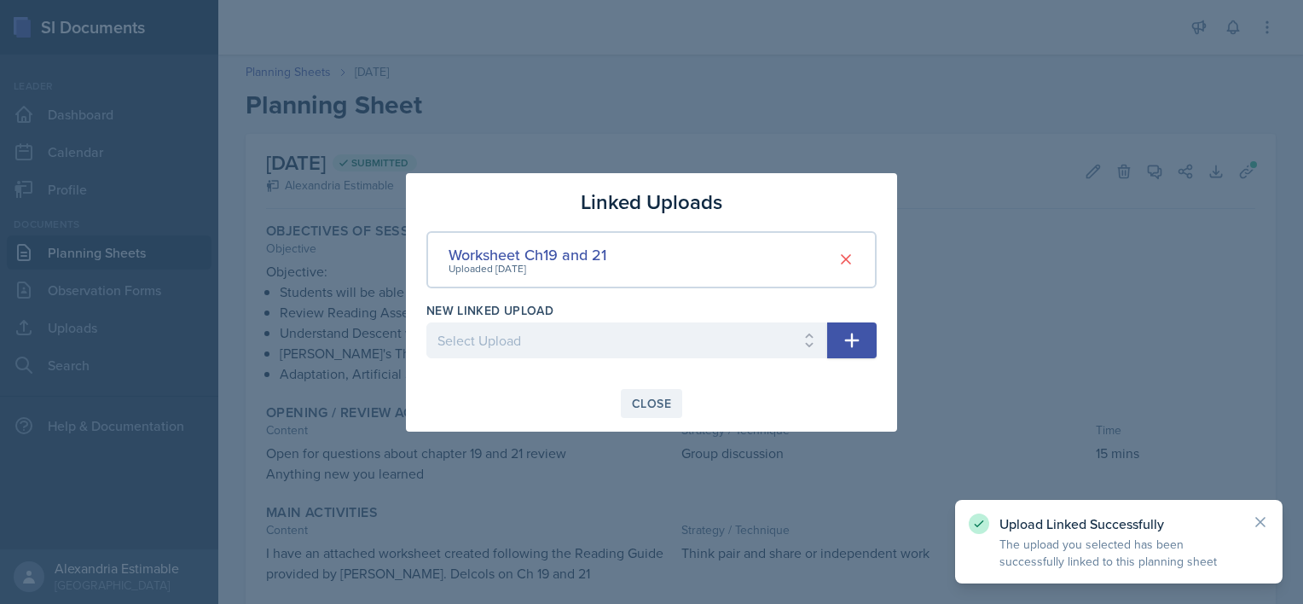
click at [640, 399] on div "Close" at bounding box center [651, 404] width 39 height 14
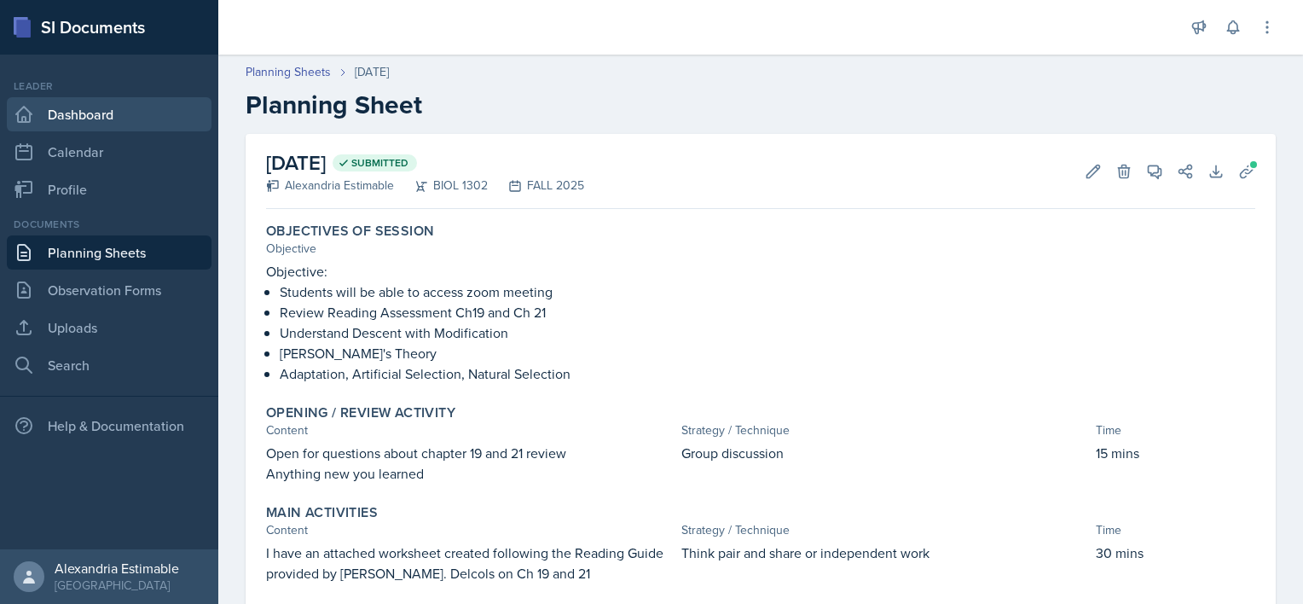
click at [68, 113] on link "Dashboard" at bounding box center [109, 114] width 205 height 34
